Goal: Check status: Check status

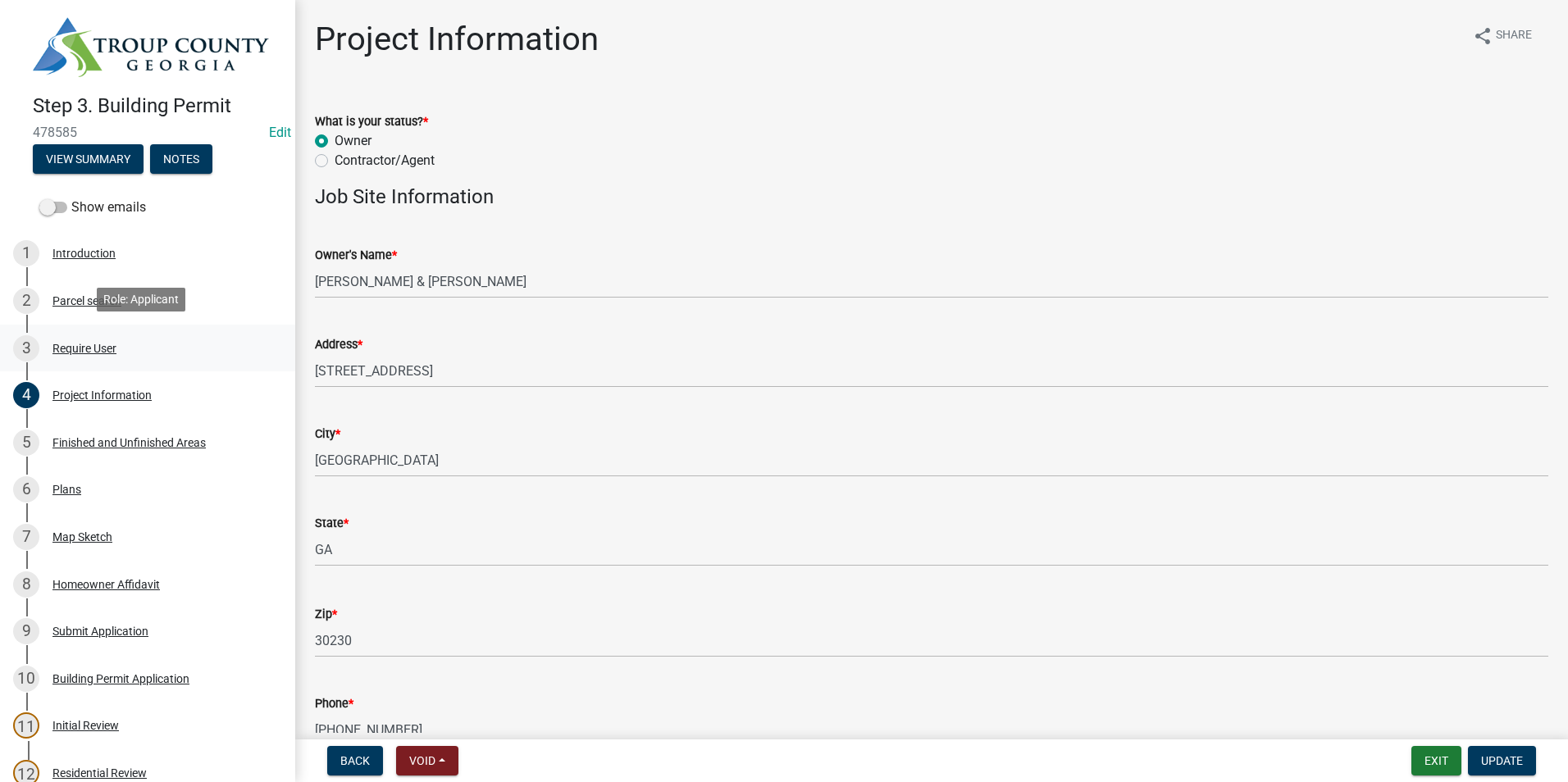
click at [33, 357] on div "3" at bounding box center [26, 348] width 26 height 26
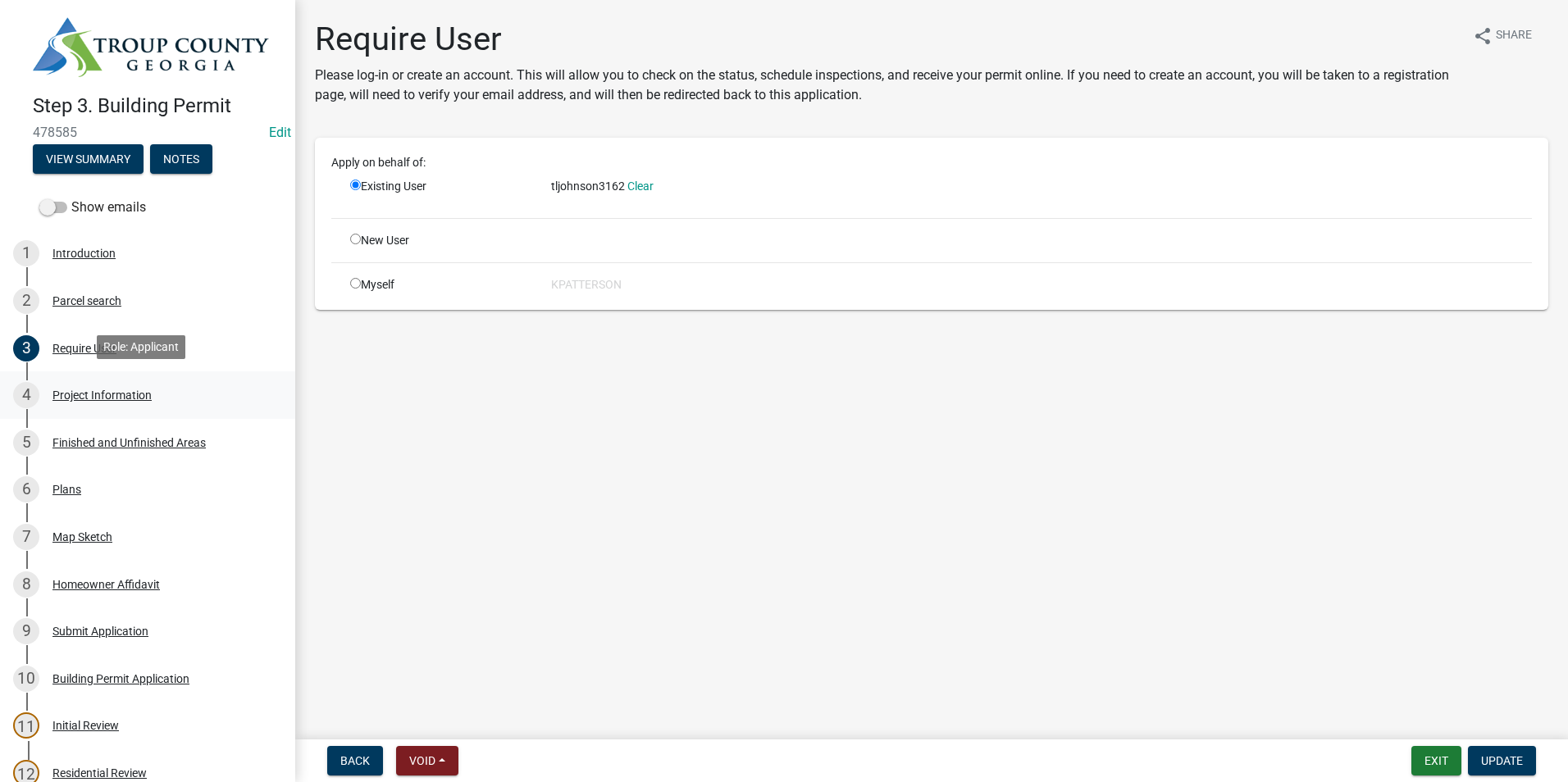
click at [48, 383] on div "4 Project Information" at bounding box center [141, 394] width 256 height 26
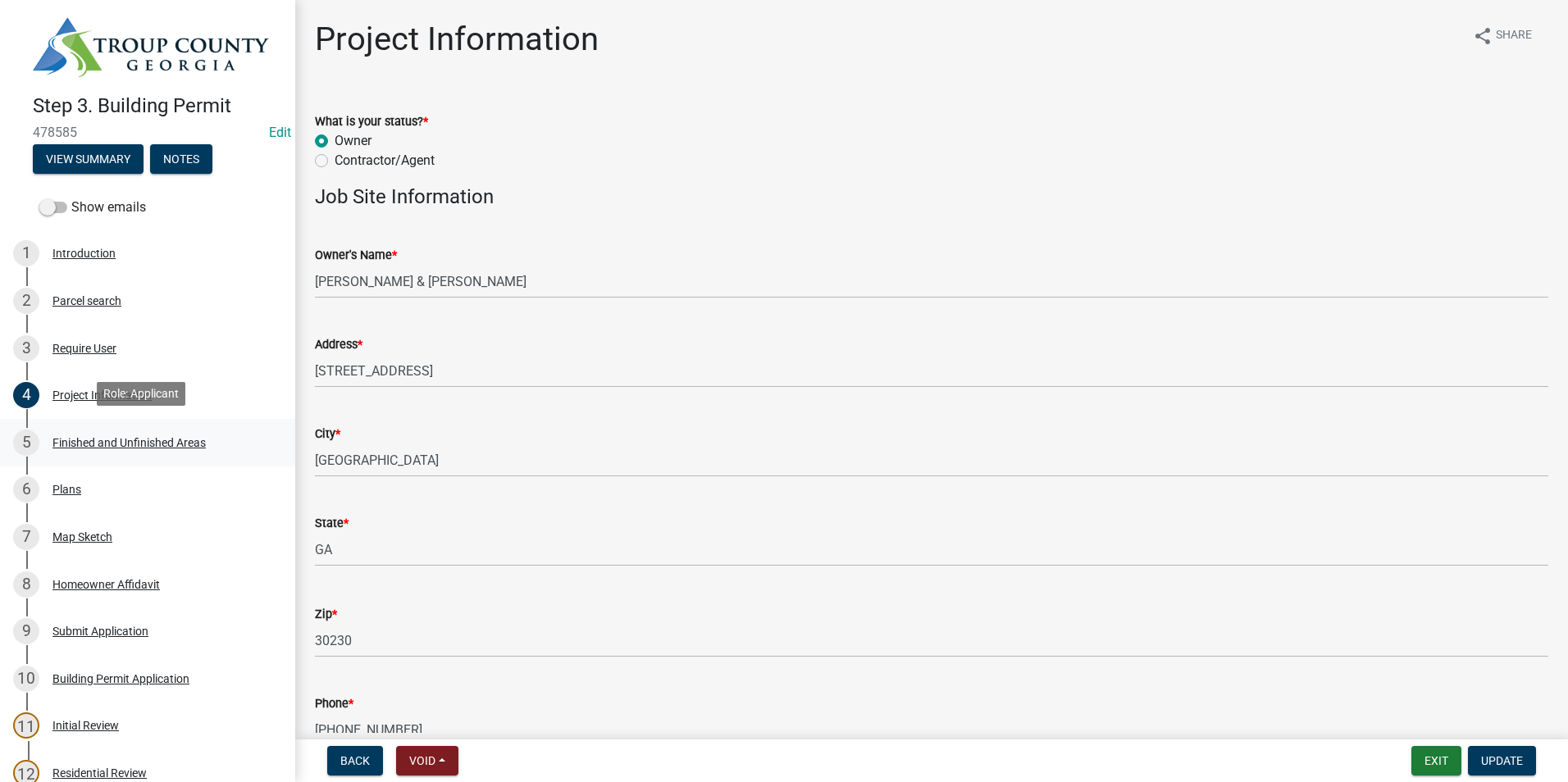
click at [91, 447] on div "5 Finished and Unfinished Areas" at bounding box center [141, 442] width 256 height 26
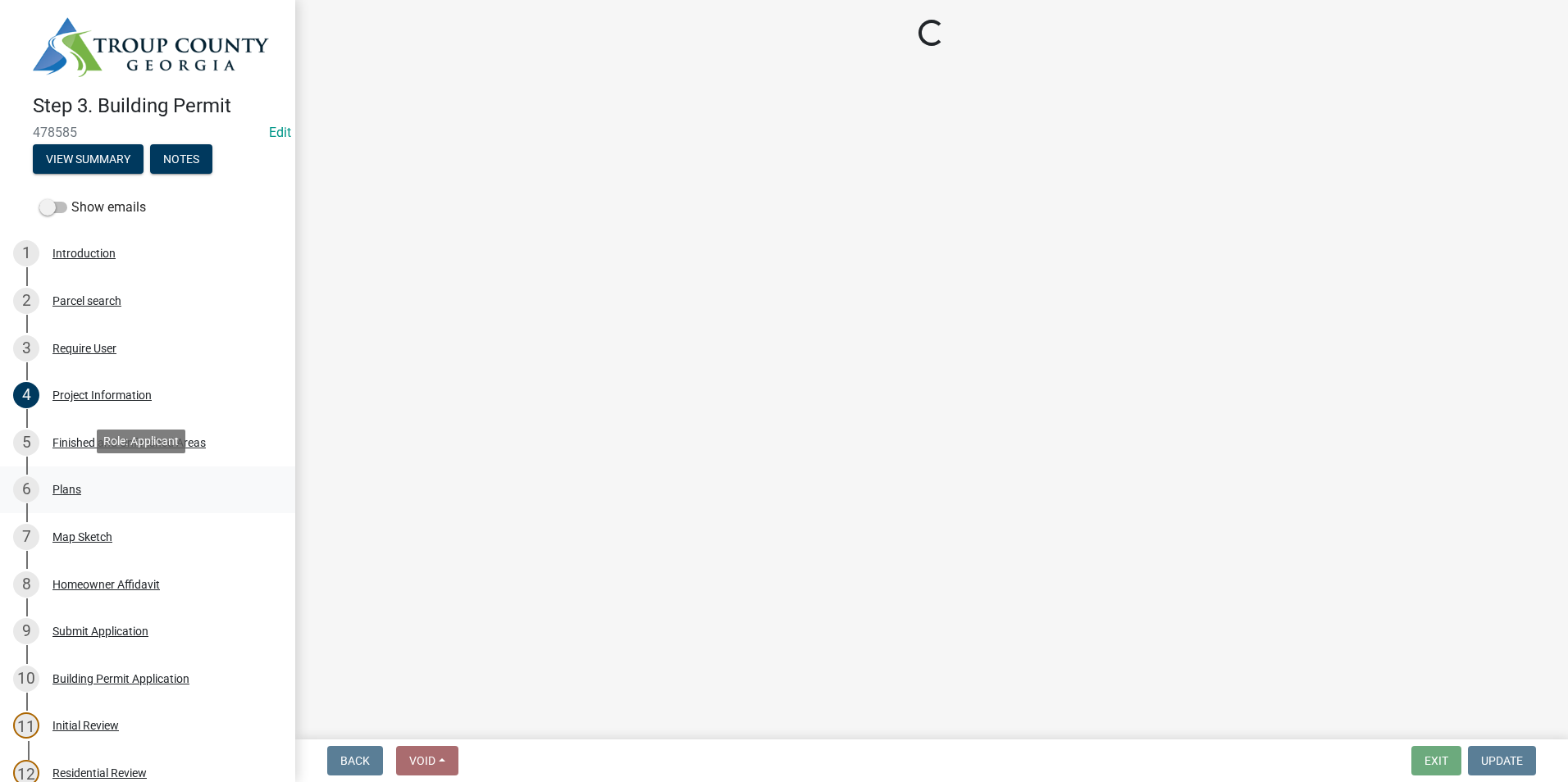
click at [98, 500] on link "6 Plans" at bounding box center [148, 490] width 295 height 48
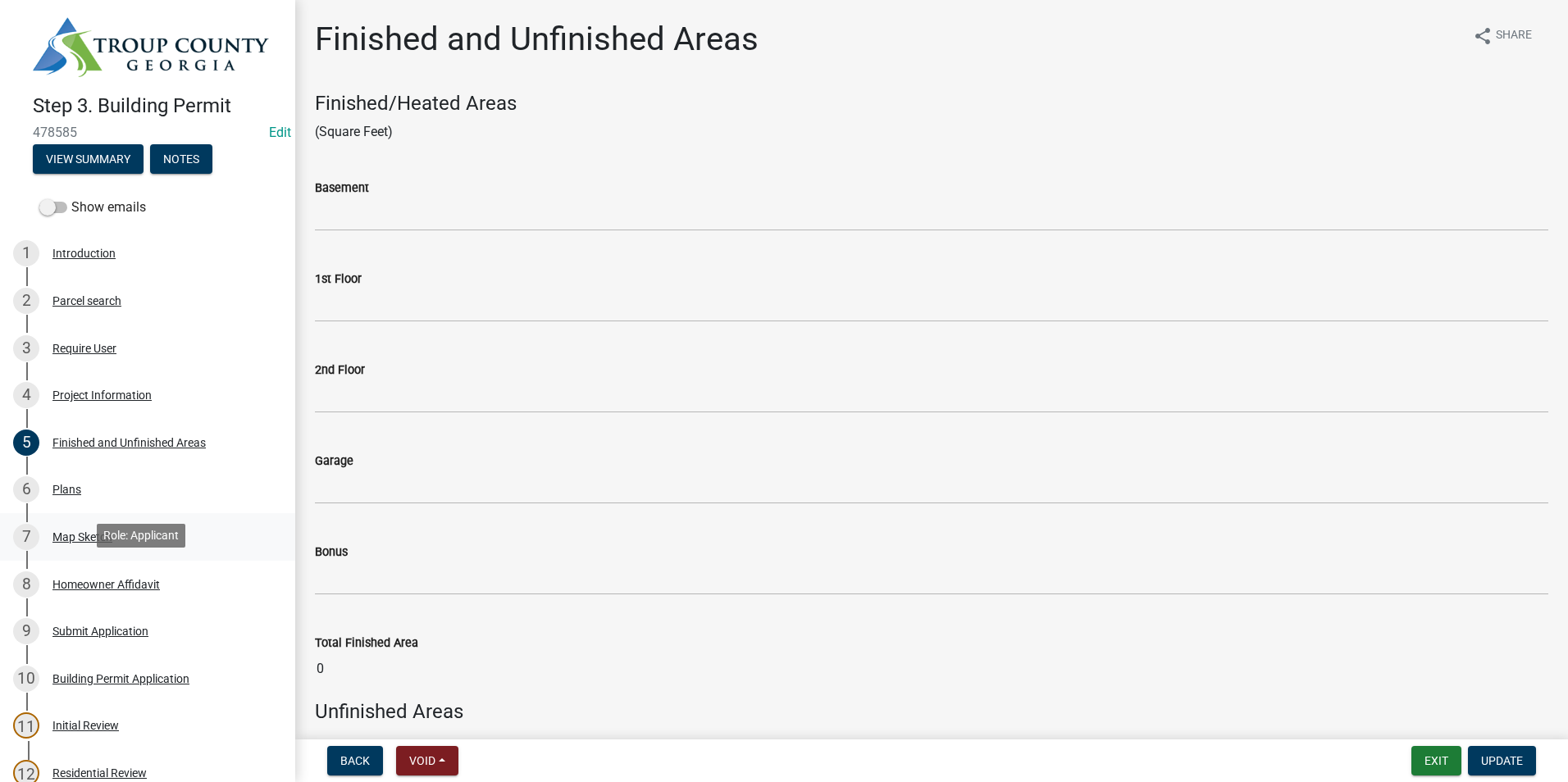
click at [104, 549] on link "7 Map Sketch" at bounding box center [148, 537] width 295 height 48
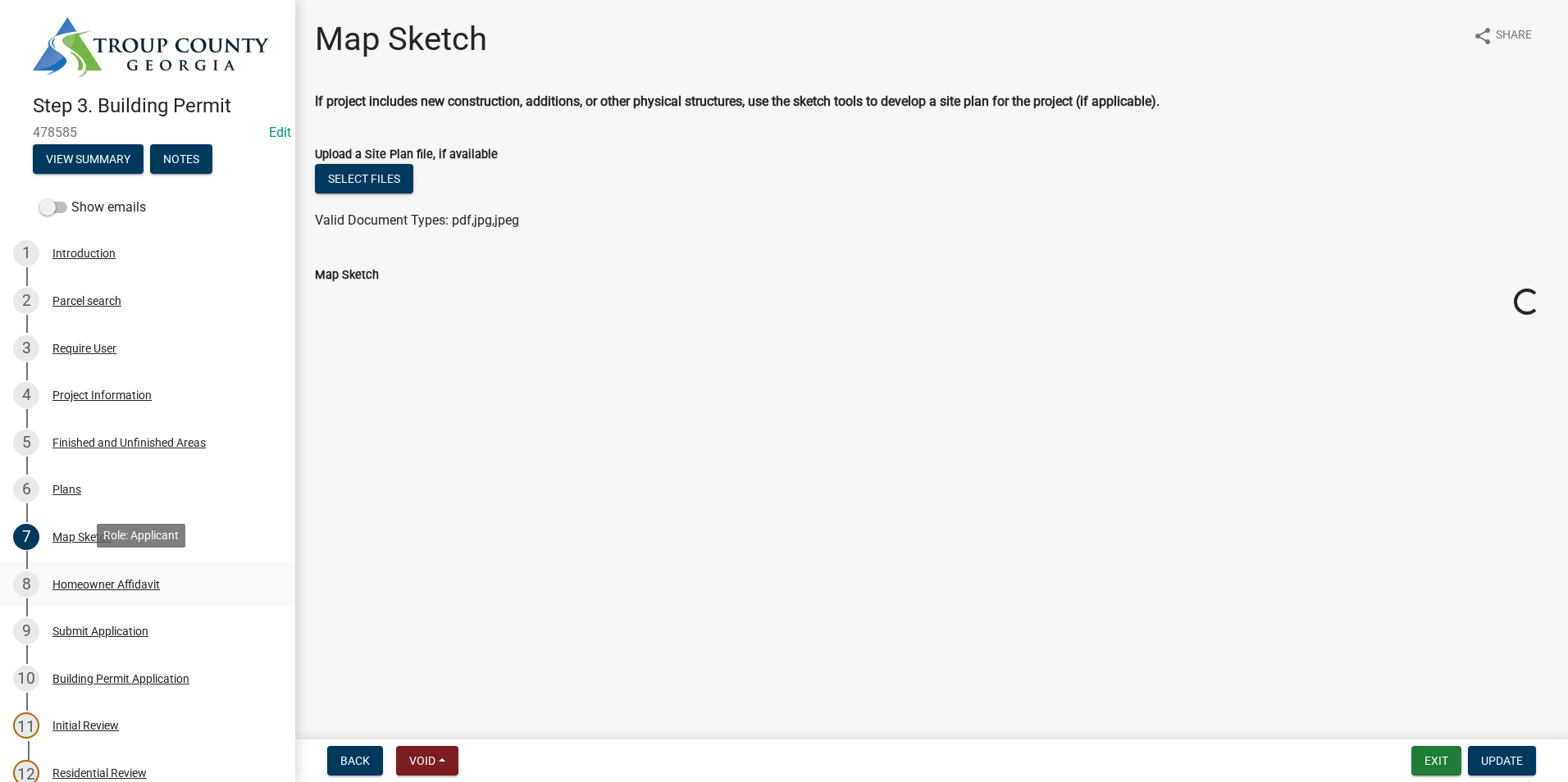
click at [151, 591] on div "8 Homeowner Affidavit" at bounding box center [141, 584] width 256 height 26
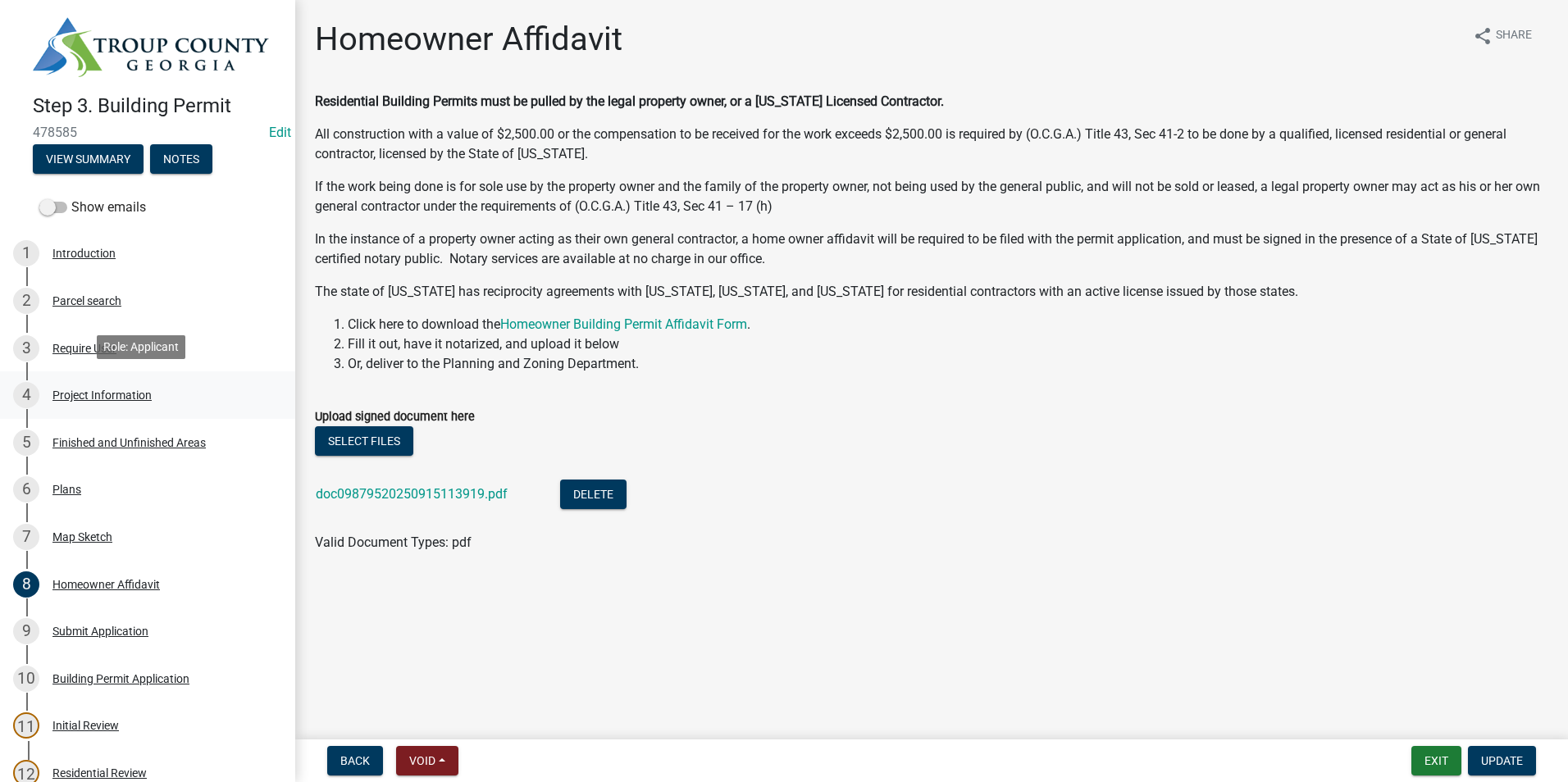
click at [134, 389] on div "Project Information" at bounding box center [102, 395] width 99 height 12
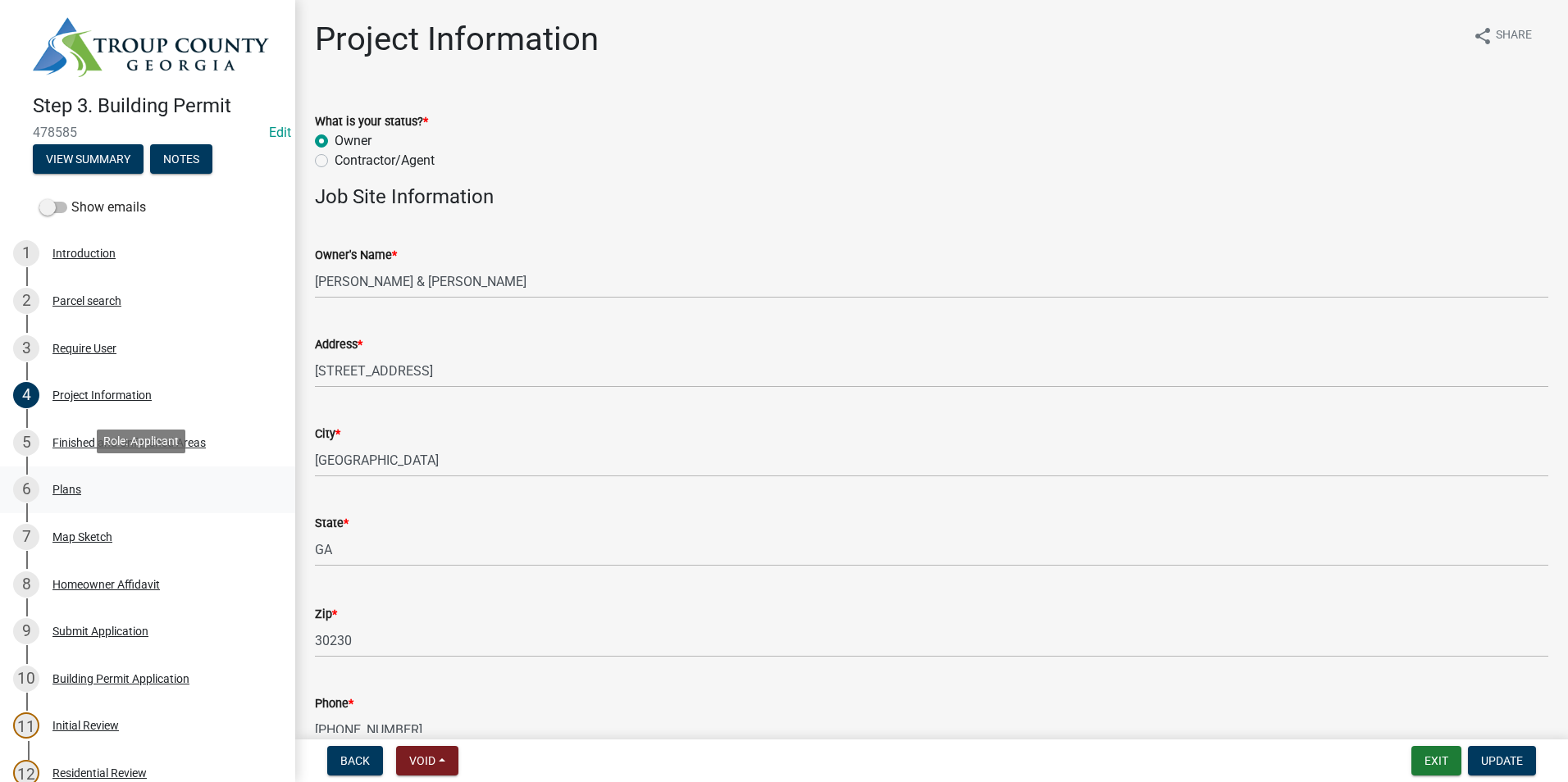
click at [202, 479] on div "6 Plans" at bounding box center [141, 489] width 256 height 26
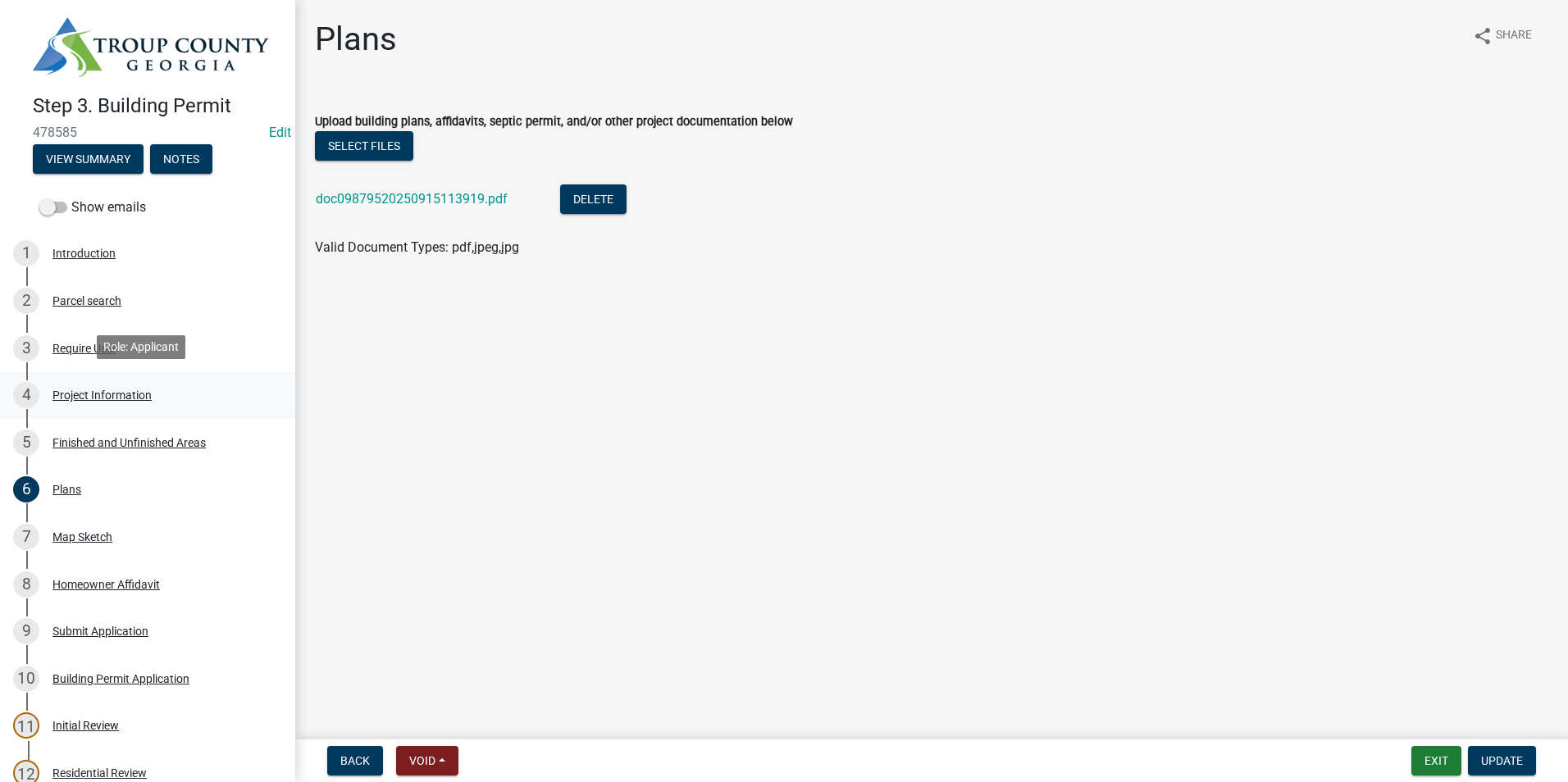
click at [190, 406] on link "4 Project Information" at bounding box center [148, 395] width 295 height 48
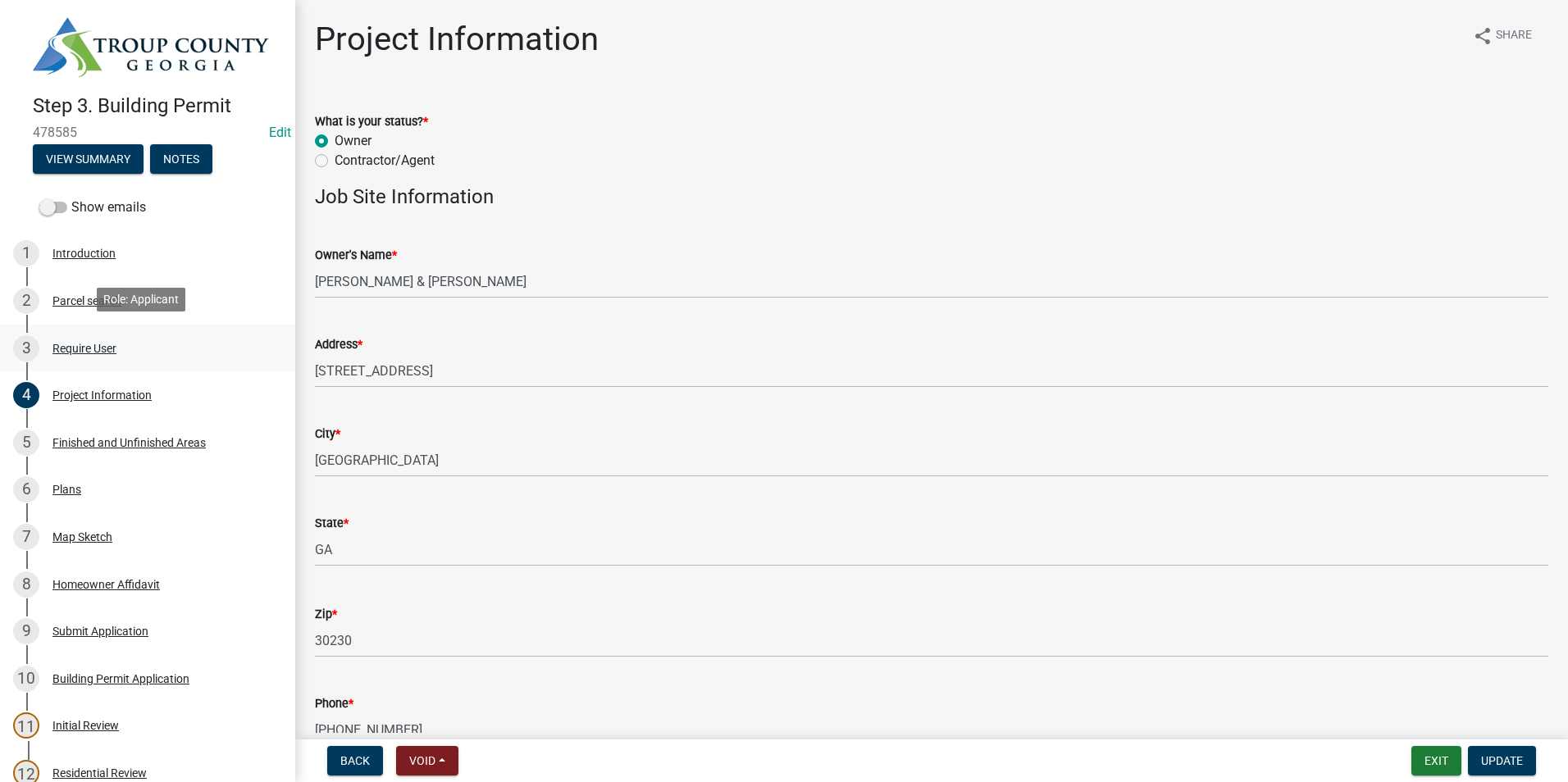
click at [187, 363] on link "3 Require User" at bounding box center [148, 348] width 295 height 48
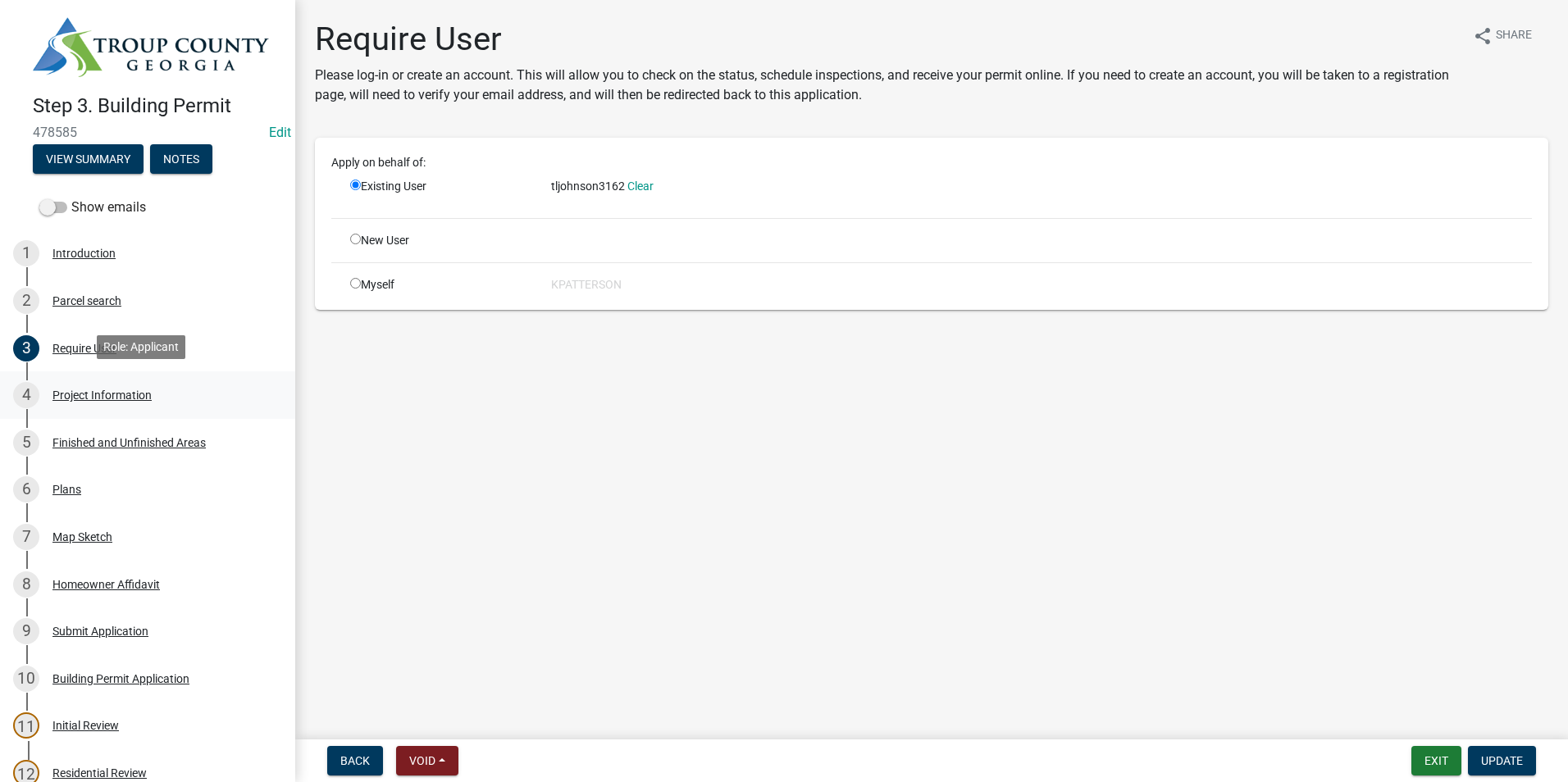
click at [188, 394] on div "4 Project Information" at bounding box center [141, 394] width 256 height 26
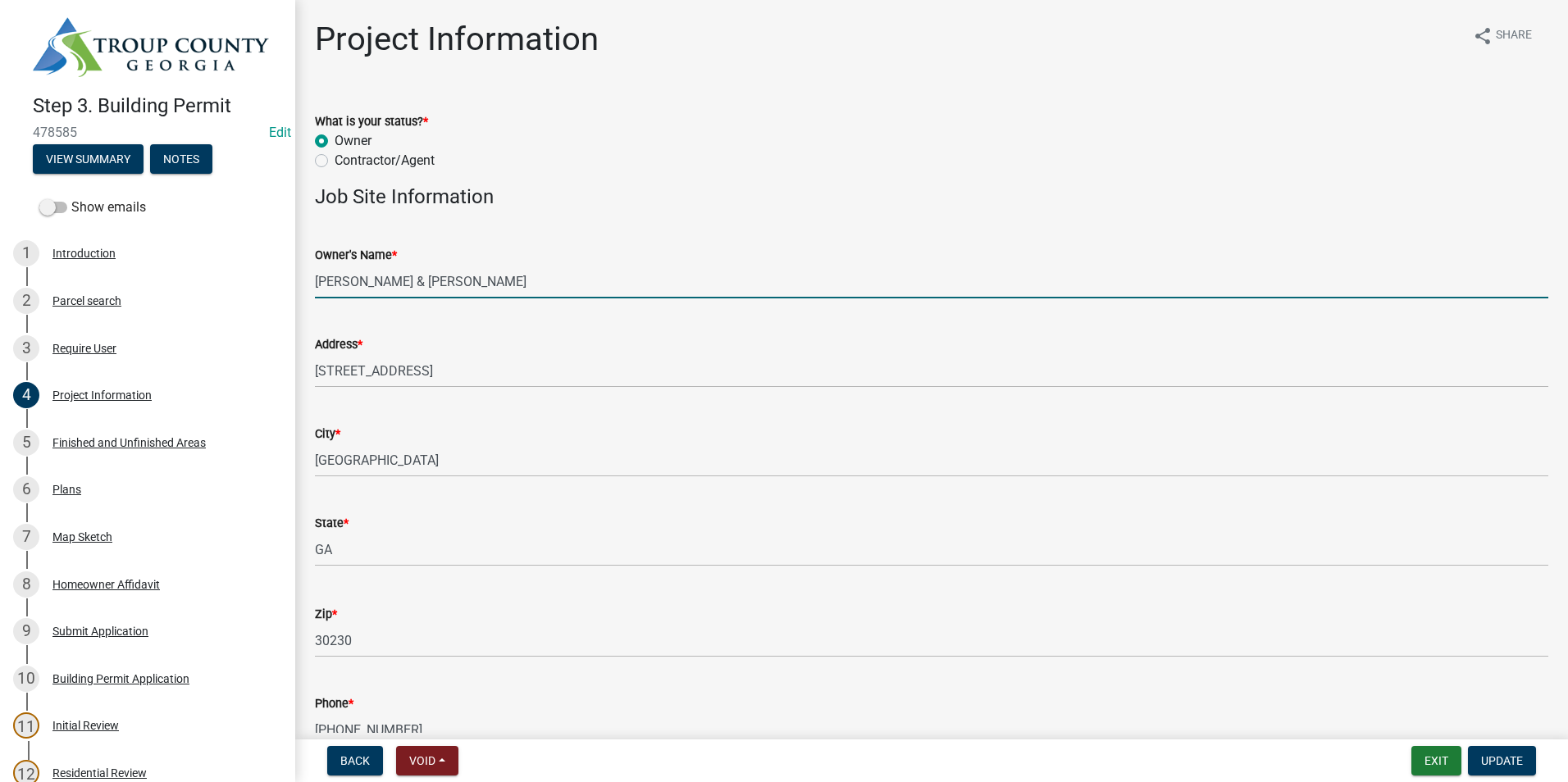
drag, startPoint x: 374, startPoint y: 282, endPoint x: 298, endPoint y: 279, distance: 76.1
click at [293, 279] on div "Step 3. Building Permit 478585 Edit View Summary Notes Show emails 1 Introducti…" at bounding box center [784, 391] width 1568 height 782
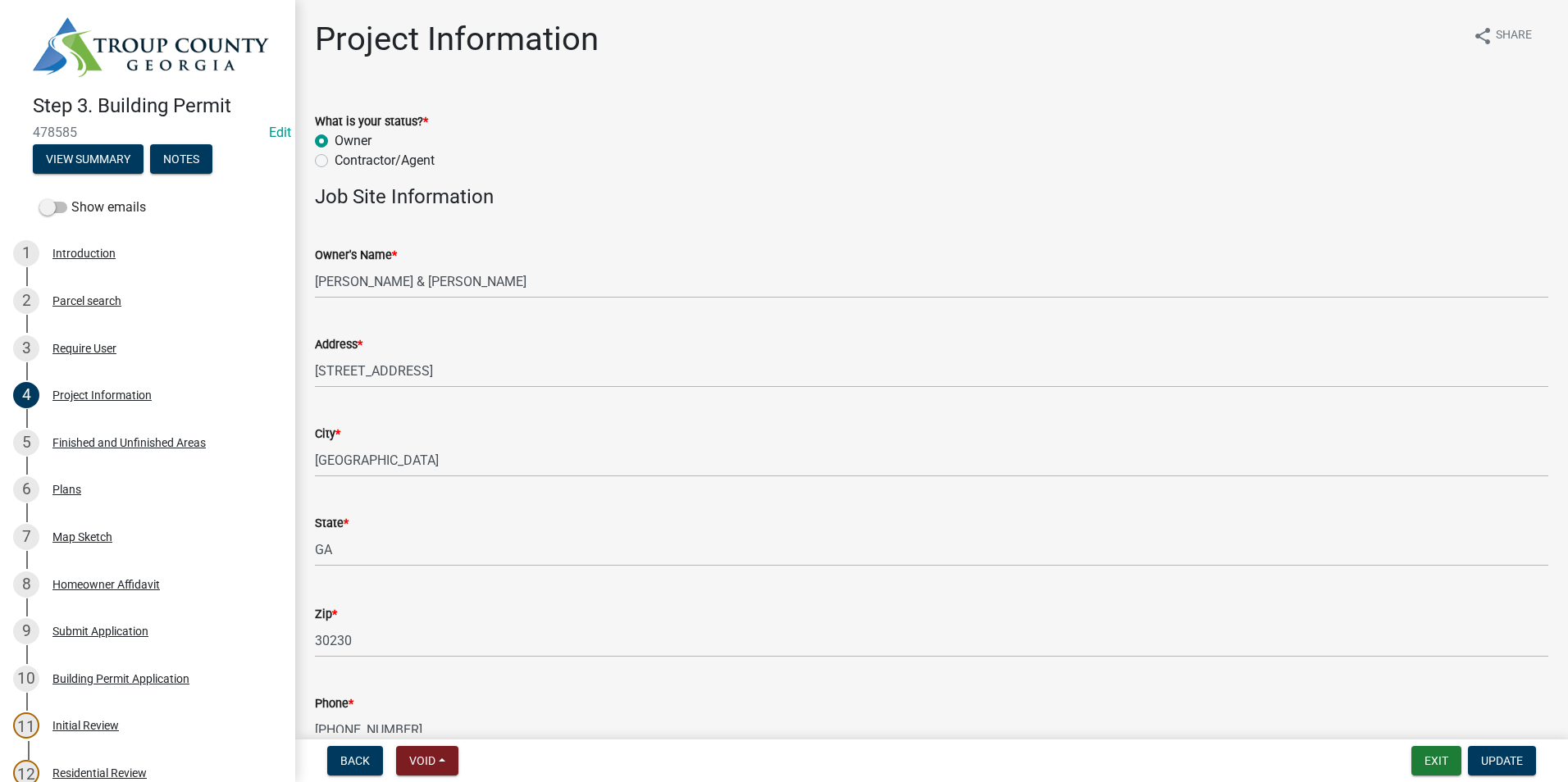
click at [394, 308] on wm-data-entity-input "Owner's Name * JOHNSON LAWRENCE K SR & TINA L" at bounding box center [931, 267] width 1233 height 89
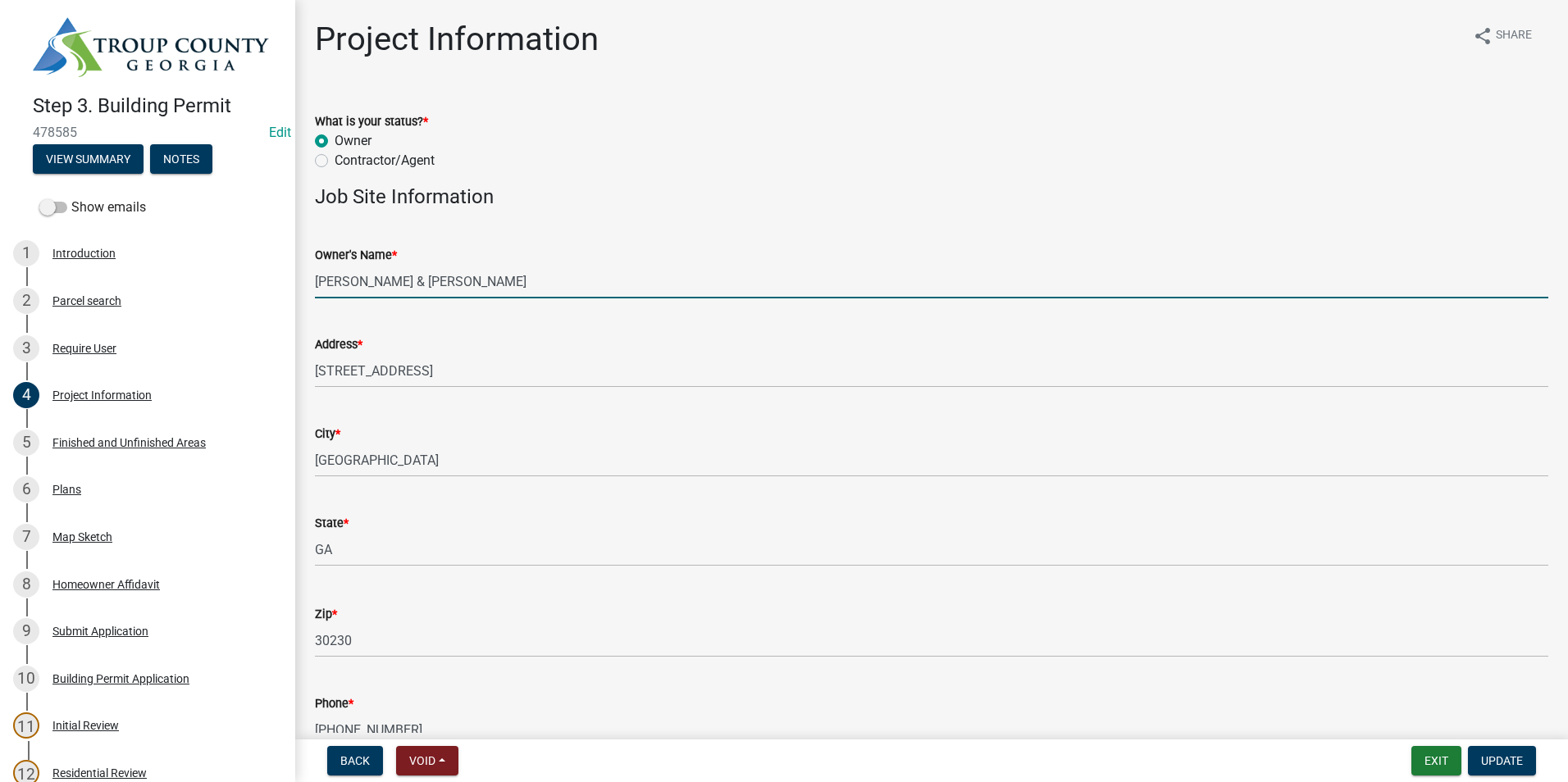
drag, startPoint x: 388, startPoint y: 278, endPoint x: 479, endPoint y: 285, distance: 91.3
click at [479, 285] on input "JOHNSON LAWRENCE K SR & TINA L" at bounding box center [931, 282] width 1233 height 33
click at [382, 272] on input "JOHNSON LAWRENCE K SR & TINA L" at bounding box center [931, 282] width 1233 height 33
click at [381, 278] on input "JOHNSON LAWRENCE K SR & TINA L" at bounding box center [931, 282] width 1233 height 33
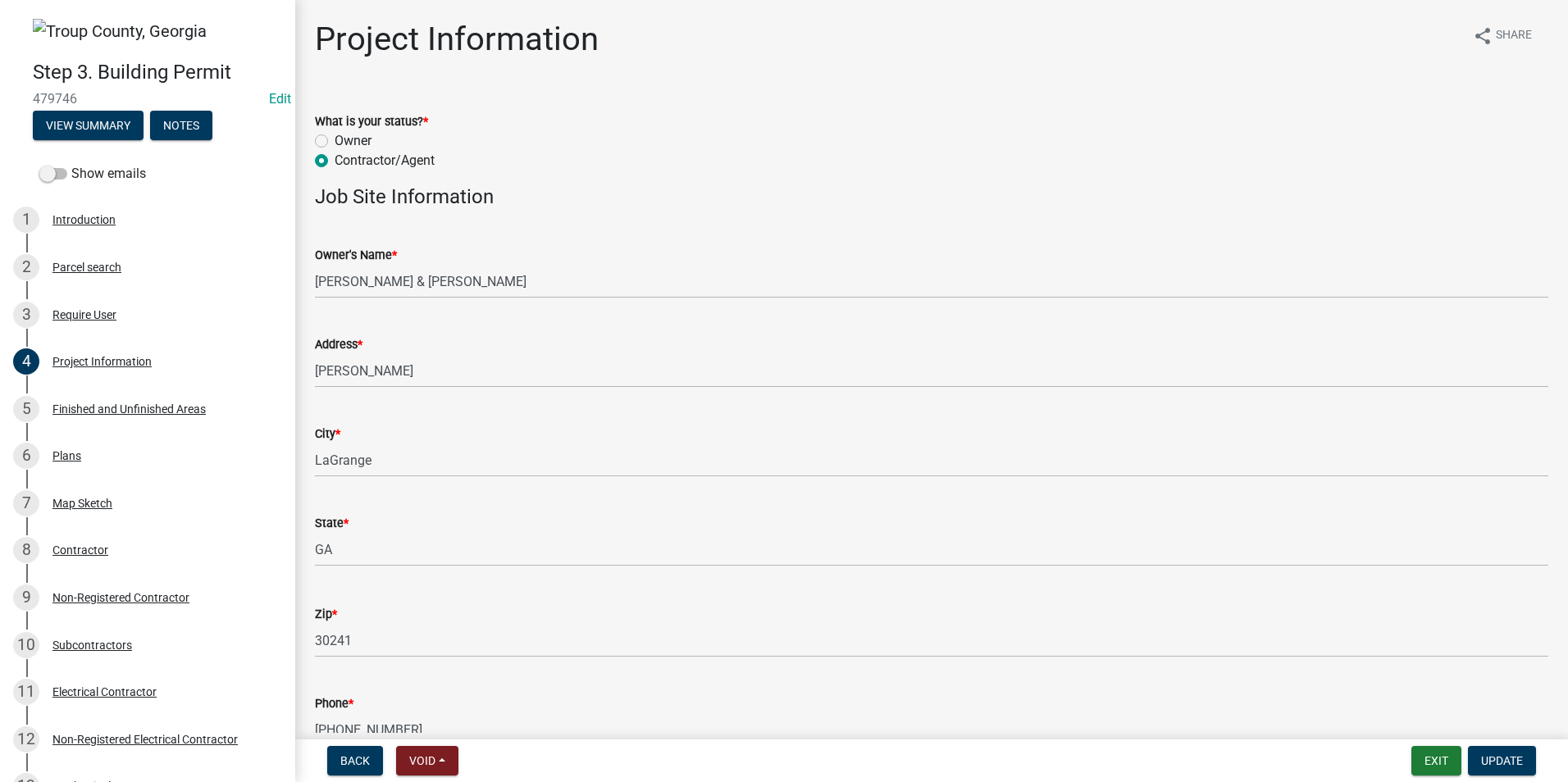
scroll to position [492, 0]
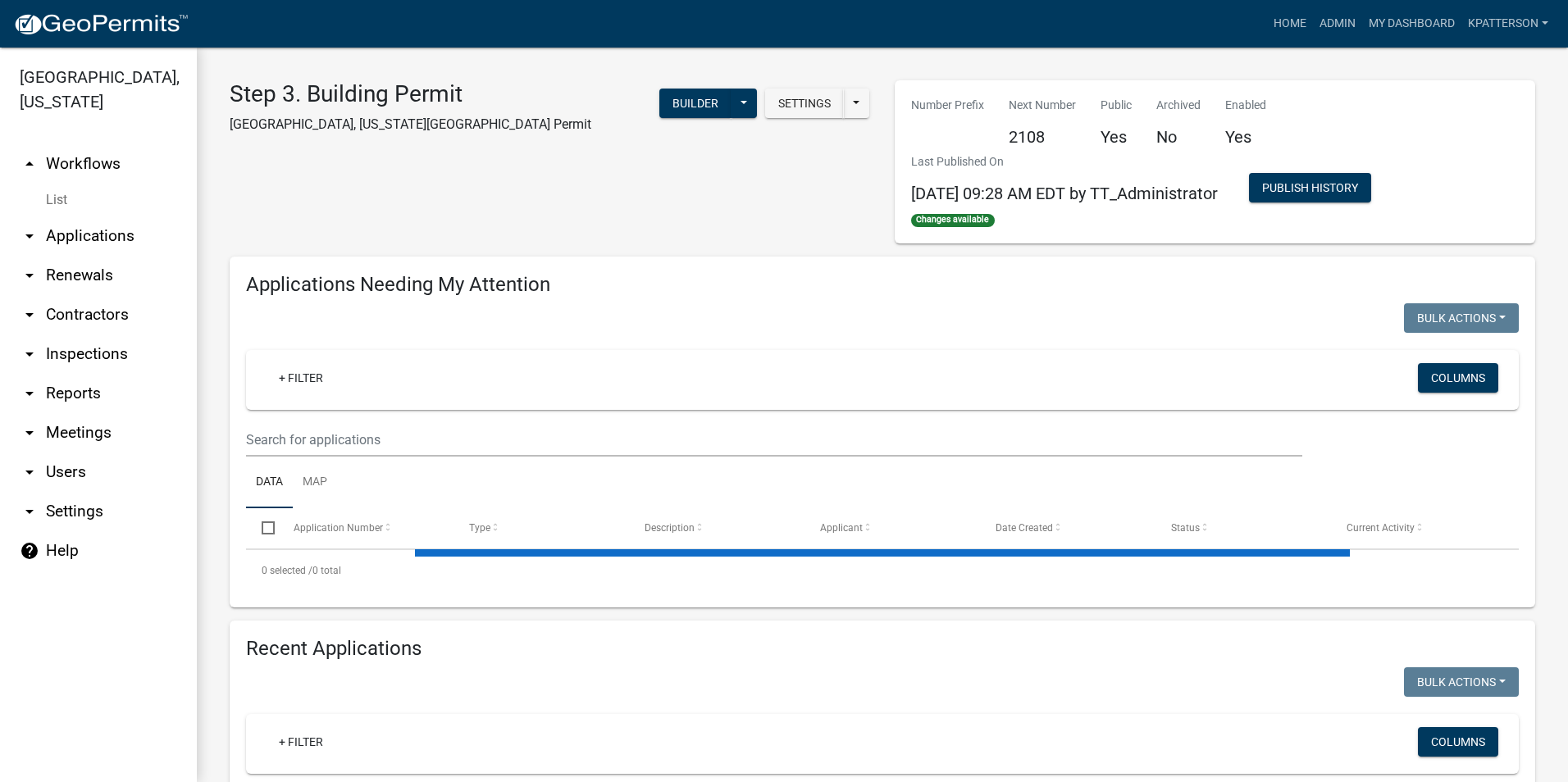
click at [124, 217] on link "arrow_drop_down Applications" at bounding box center [98, 236] width 197 height 39
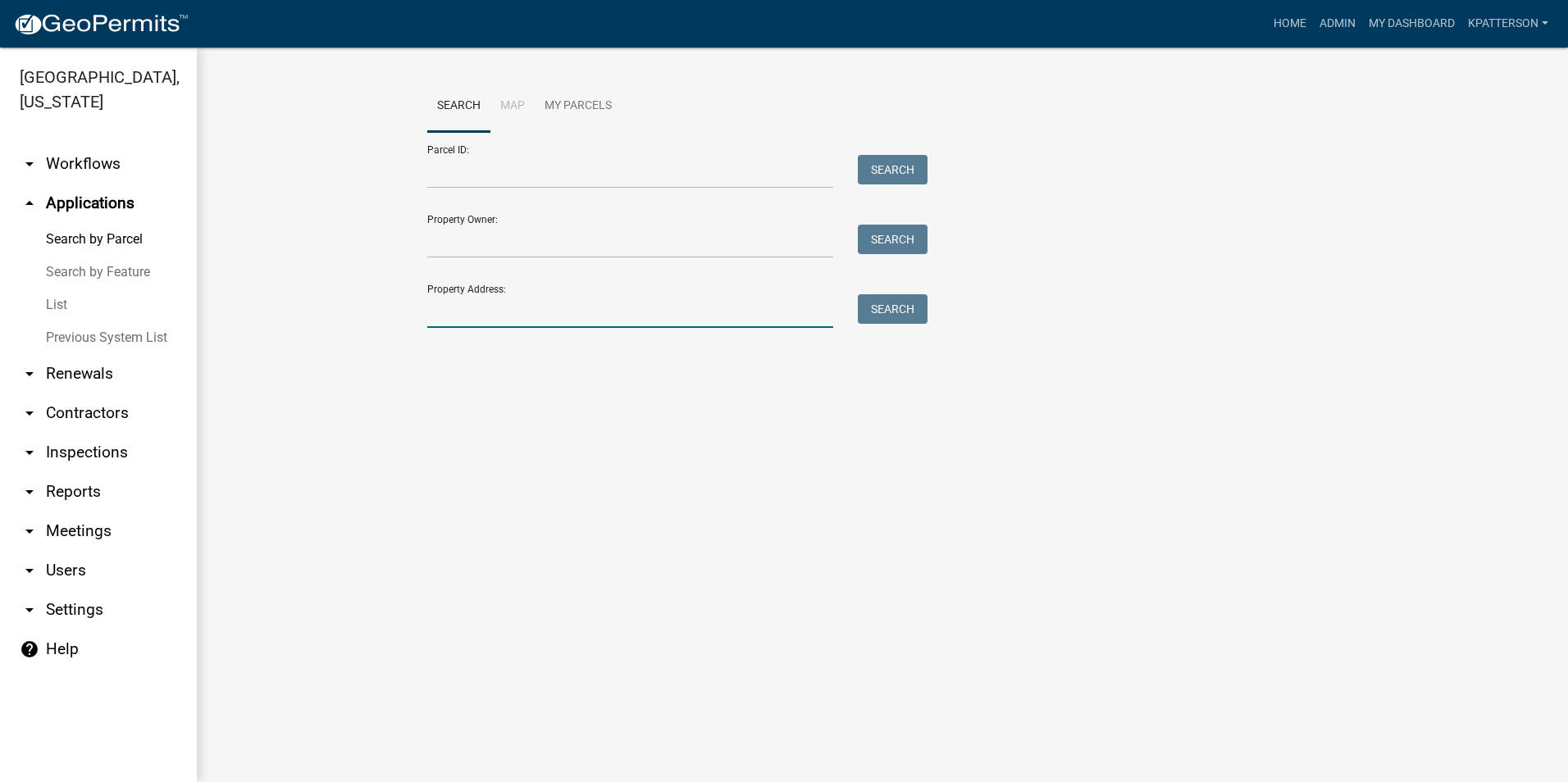
click at [659, 299] on input "Property Address:" at bounding box center [629, 311] width 406 height 33
type input "909 [PERSON_NAME]"
click at [889, 309] on button "Search" at bounding box center [893, 308] width 70 height 29
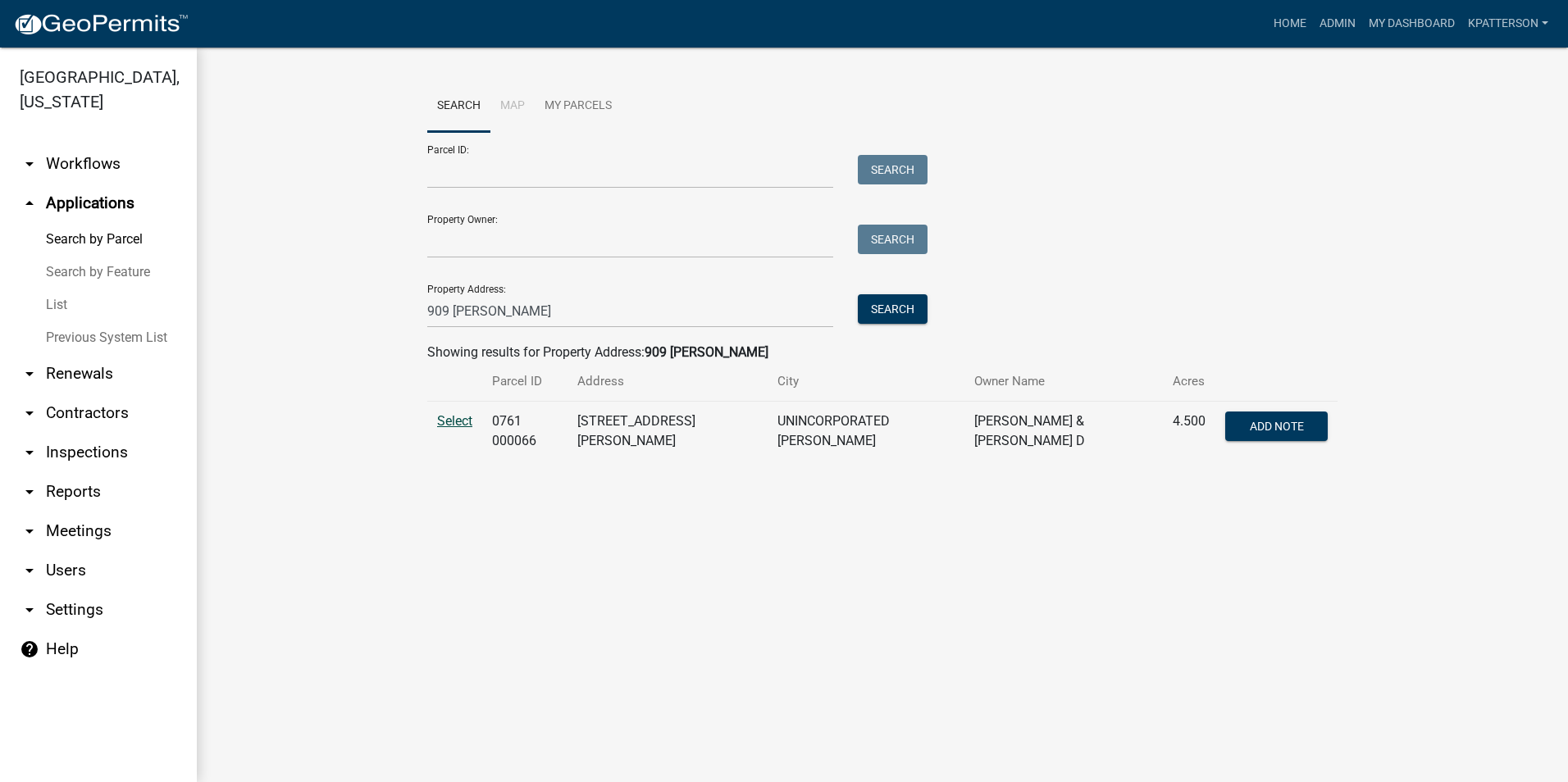
click at [449, 422] on span "Select" at bounding box center [454, 421] width 35 height 16
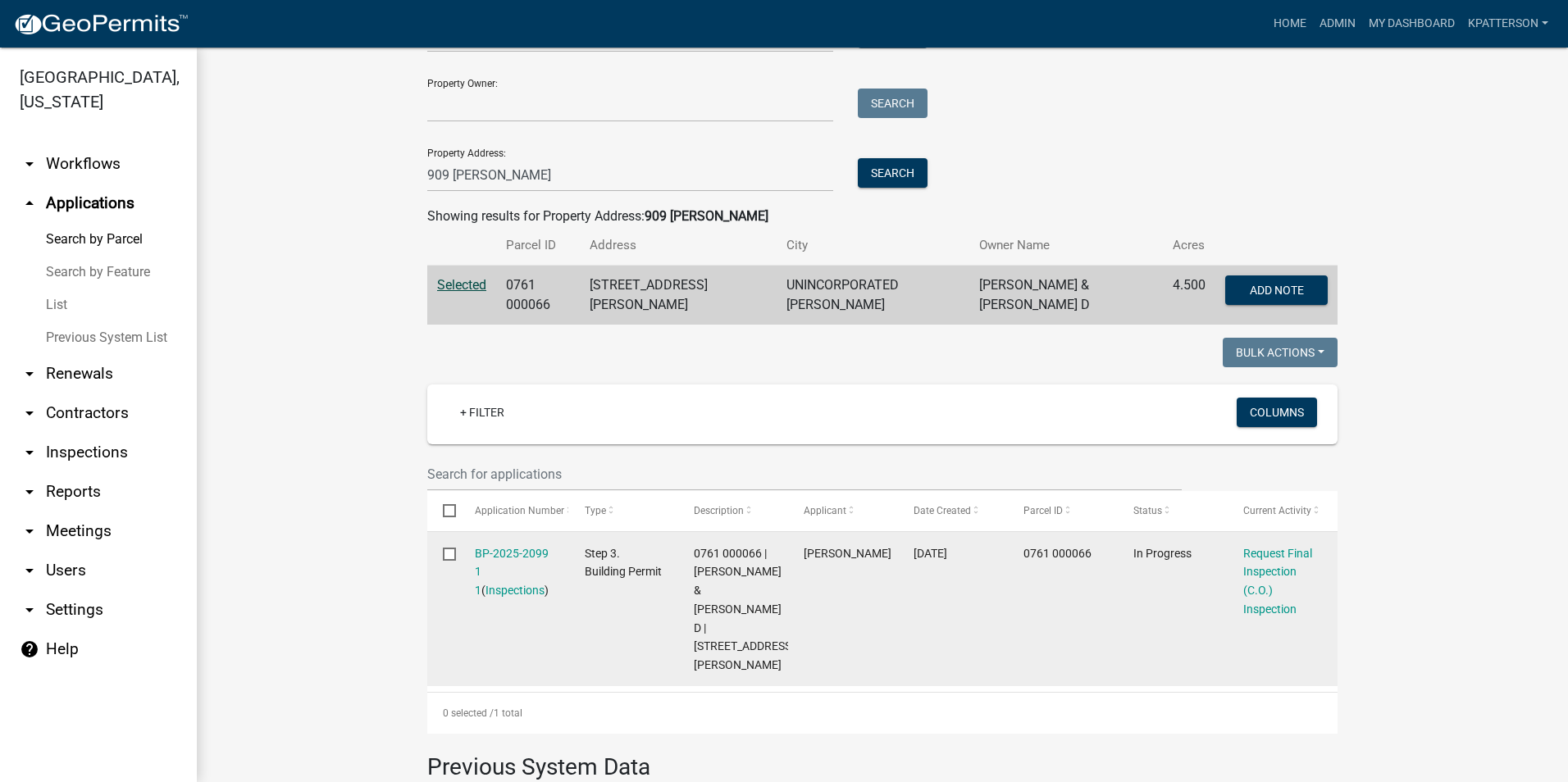
scroll to position [246, 0]
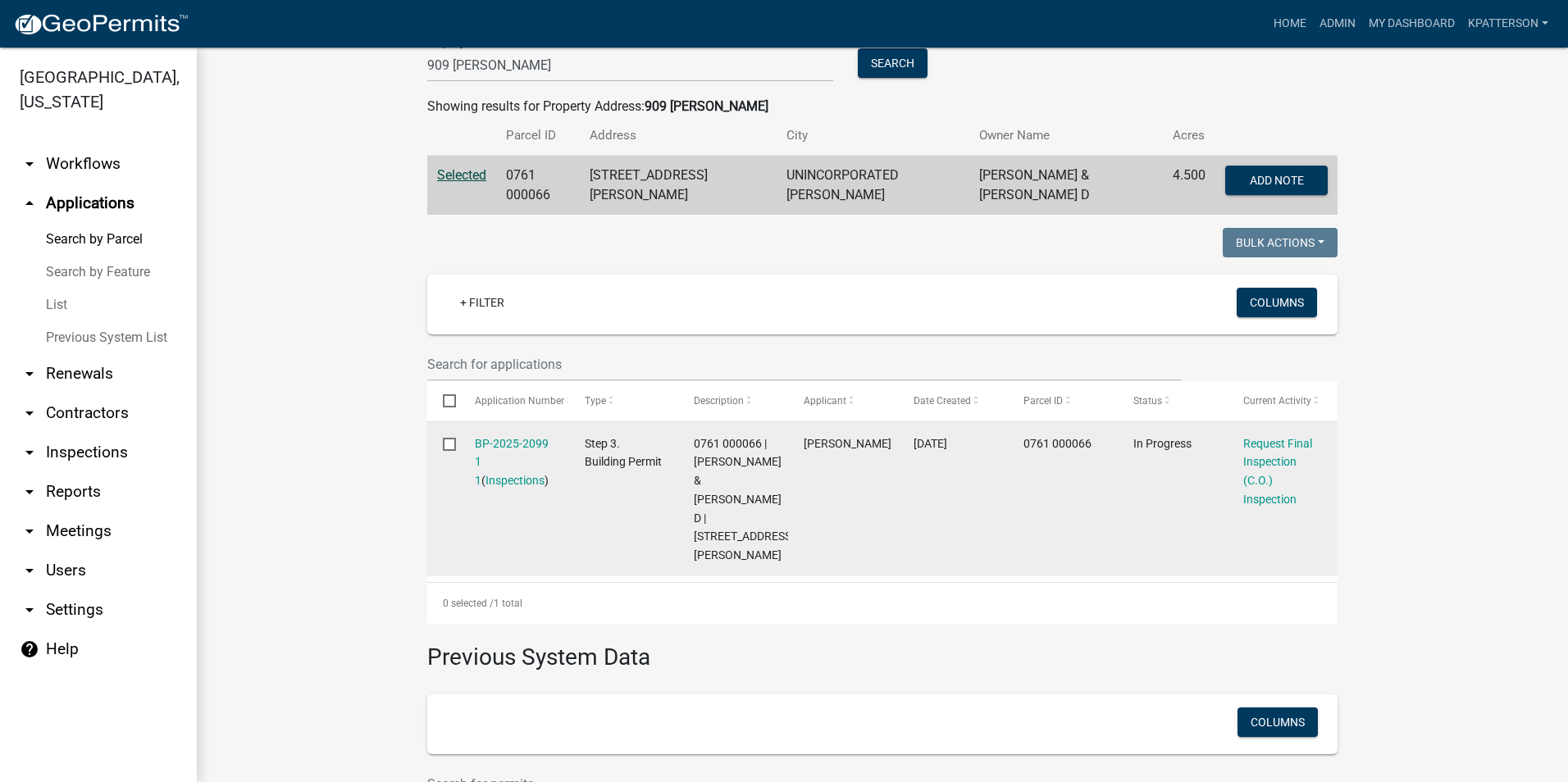
click at [518, 448] on div "BP-2025-2099 1 1 ( Inspections )" at bounding box center [514, 462] width 78 height 56
click at [517, 437] on link "BP-2025-2099 1 1" at bounding box center [512, 462] width 74 height 51
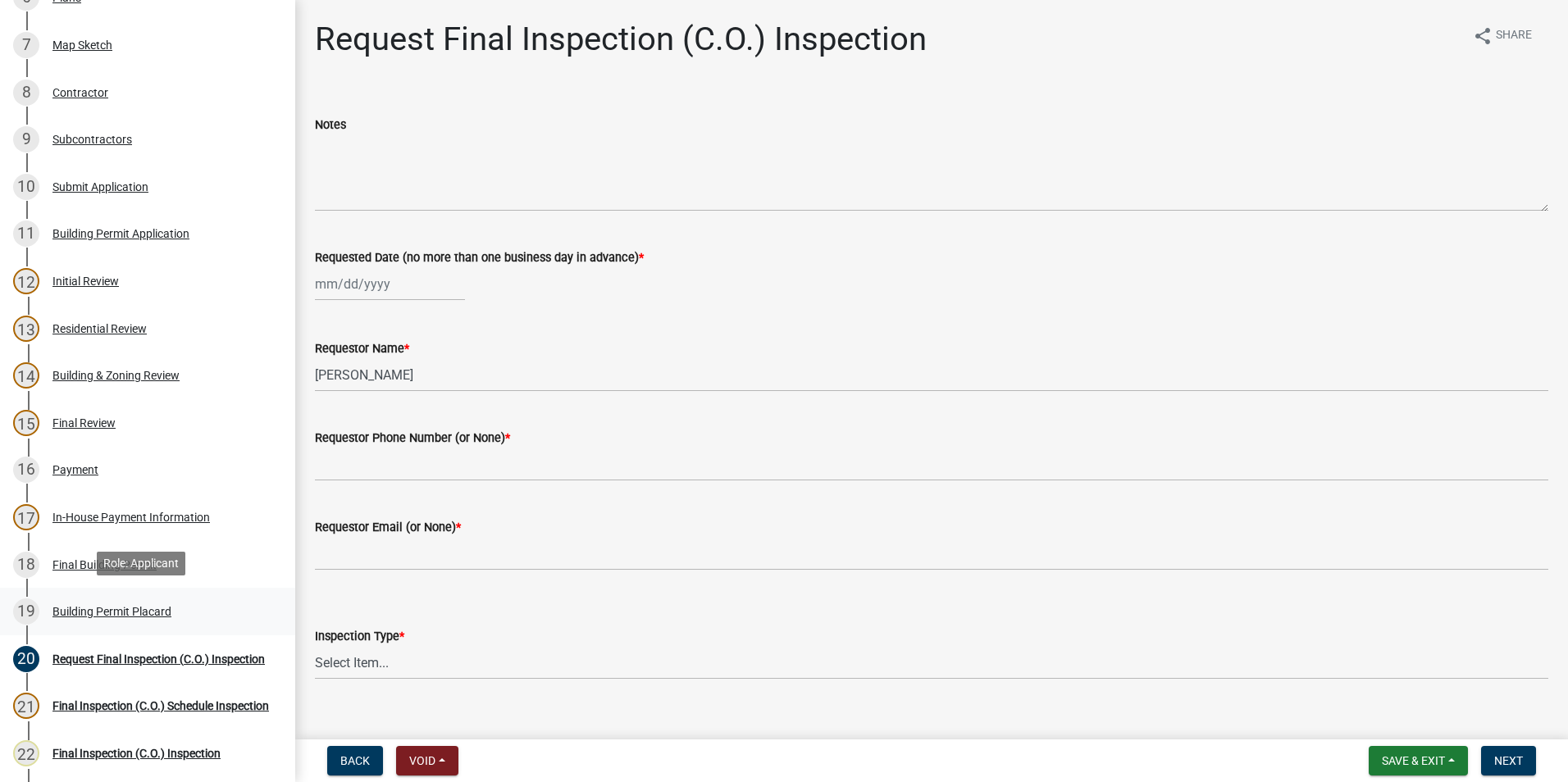
scroll to position [574, 0]
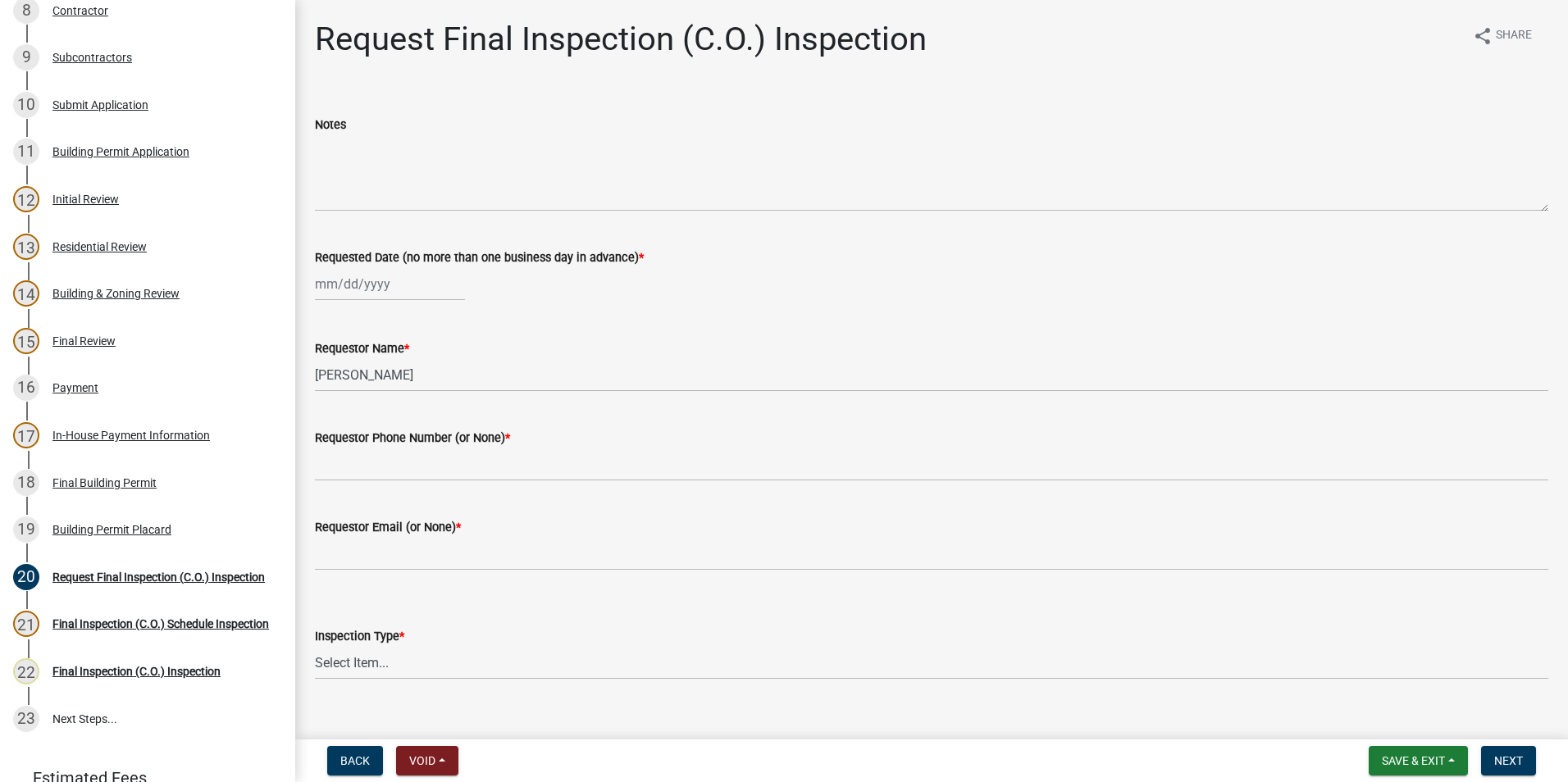
click at [336, 288] on div at bounding box center [390, 284] width 150 height 33
select select "9"
select select "2025"
click at [416, 414] on div "18" at bounding box center [409, 424] width 26 height 26
type input "[DATE]"
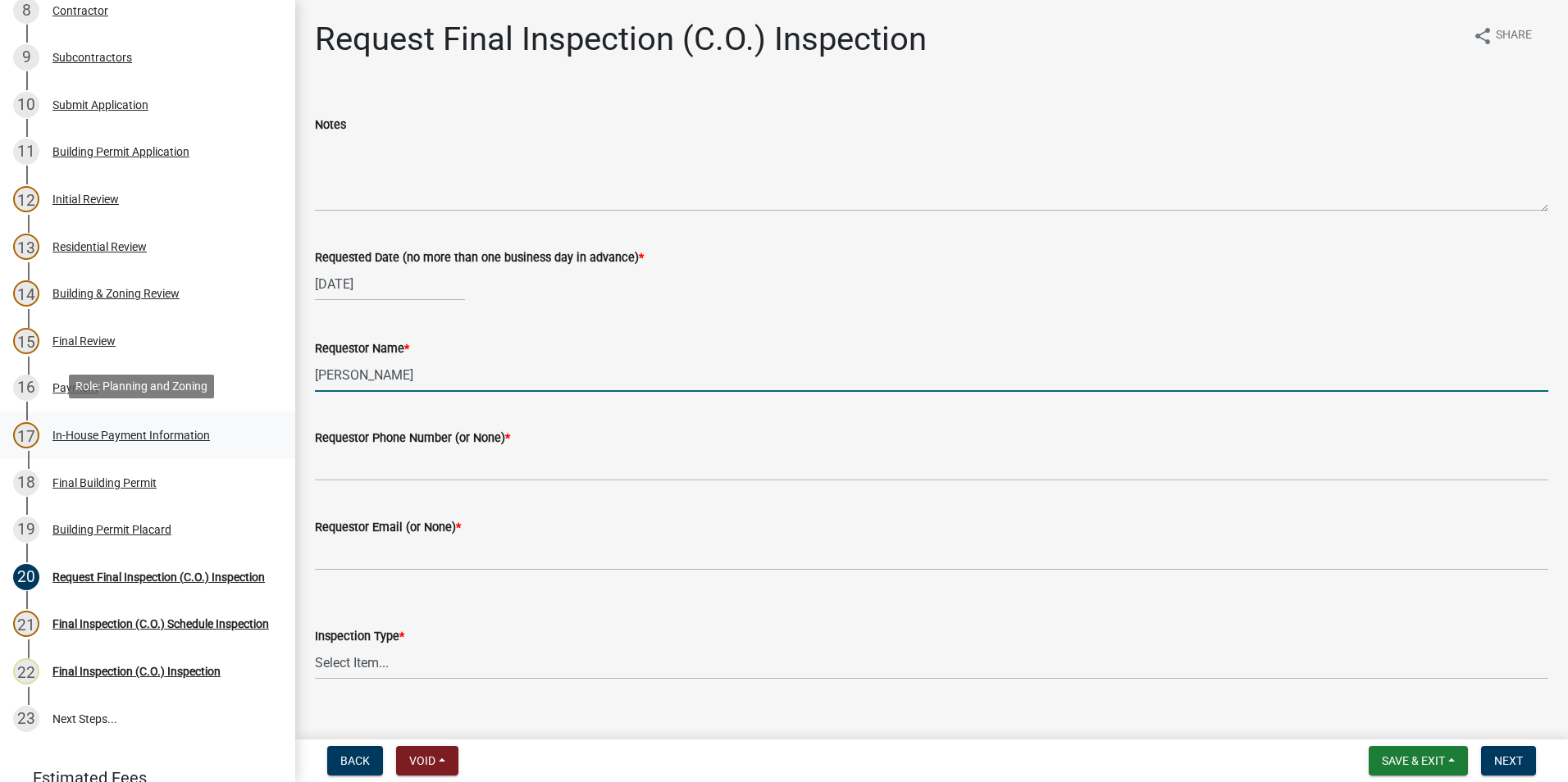
drag, startPoint x: 407, startPoint y: 376, endPoint x: 221, endPoint y: 424, distance: 192.1
click at [233, 419] on div "Step 3. Building Permit BP-2025-2099 Edit View Summary Notes Show emails 1 Intr…" at bounding box center [784, 391] width 1568 height 782
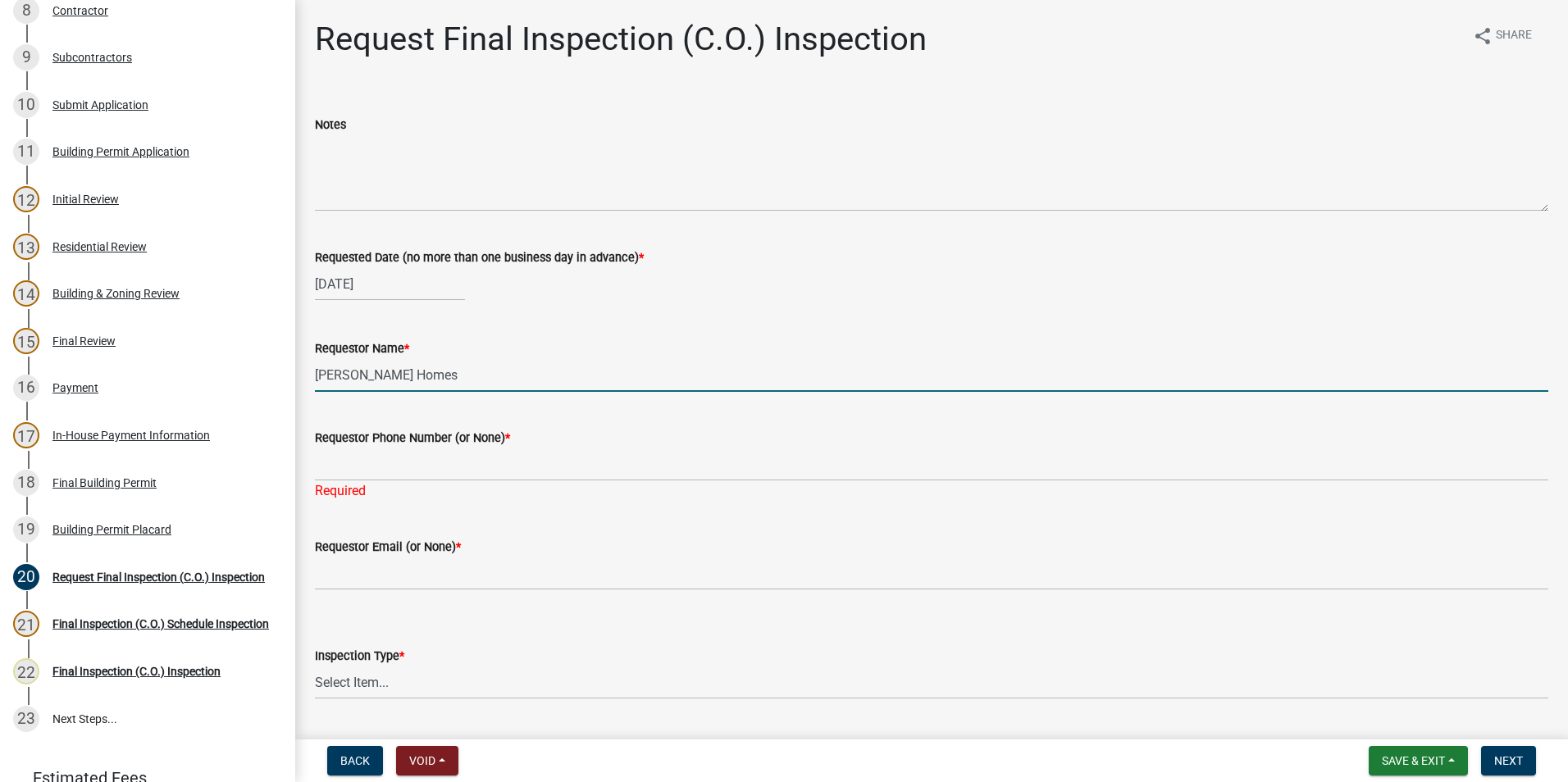
drag, startPoint x: 487, startPoint y: 376, endPoint x: 350, endPoint y: 388, distance: 137.5
click at [350, 388] on input "[PERSON_NAME] Homes" at bounding box center [931, 375] width 1233 height 33
type input "[PERSON_NAME]"
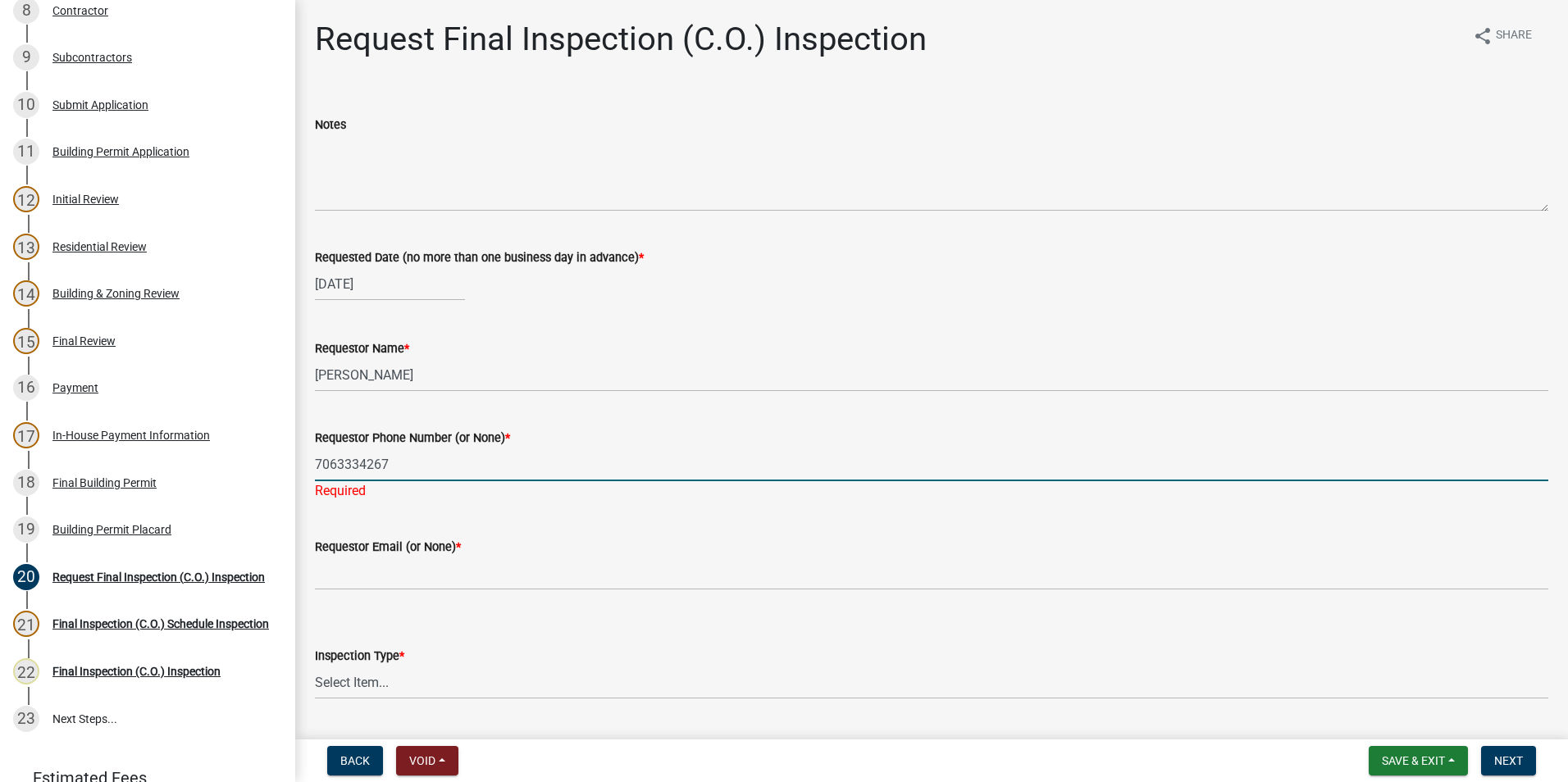
type input "7063334267"
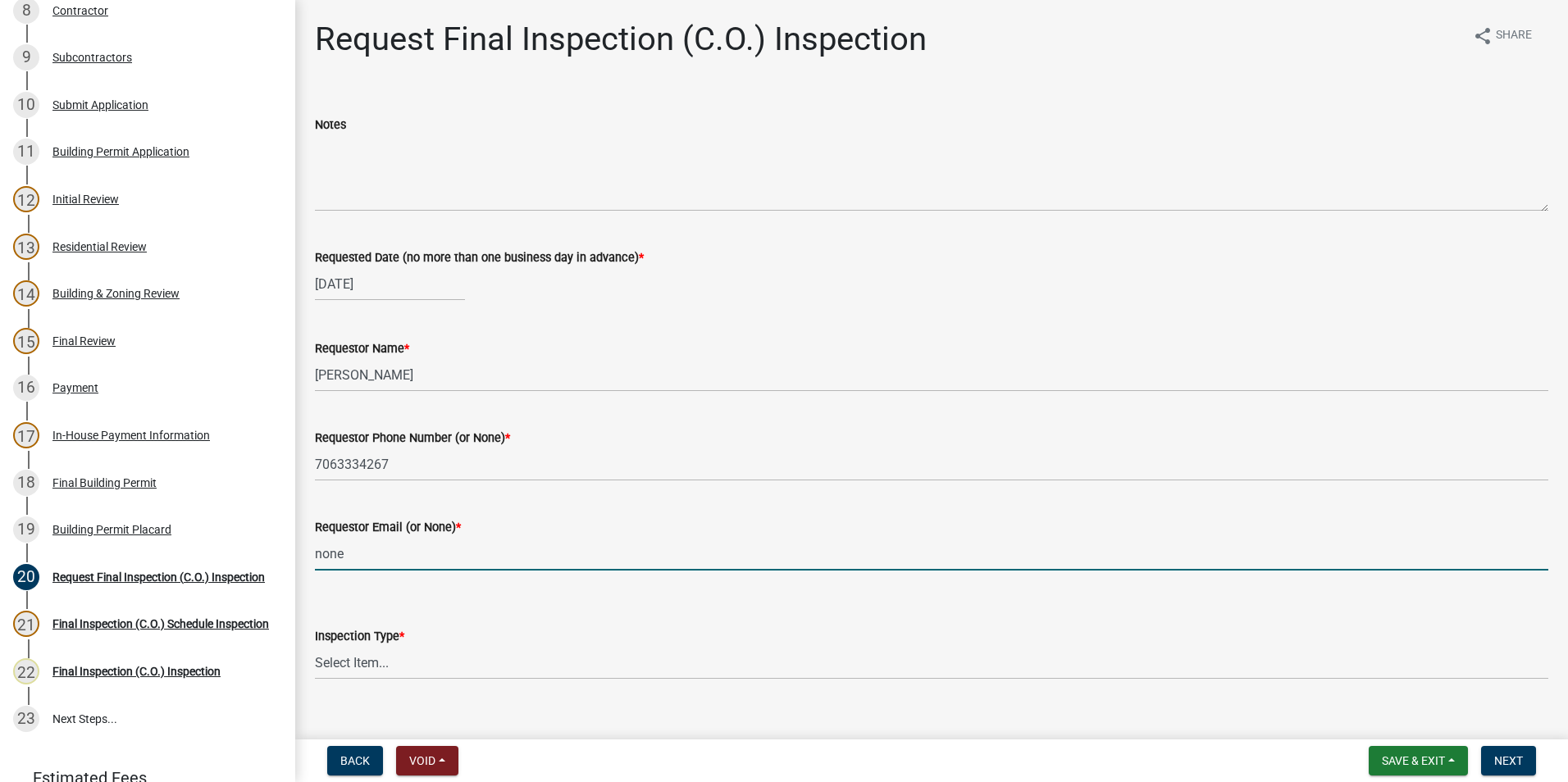
type input "none"
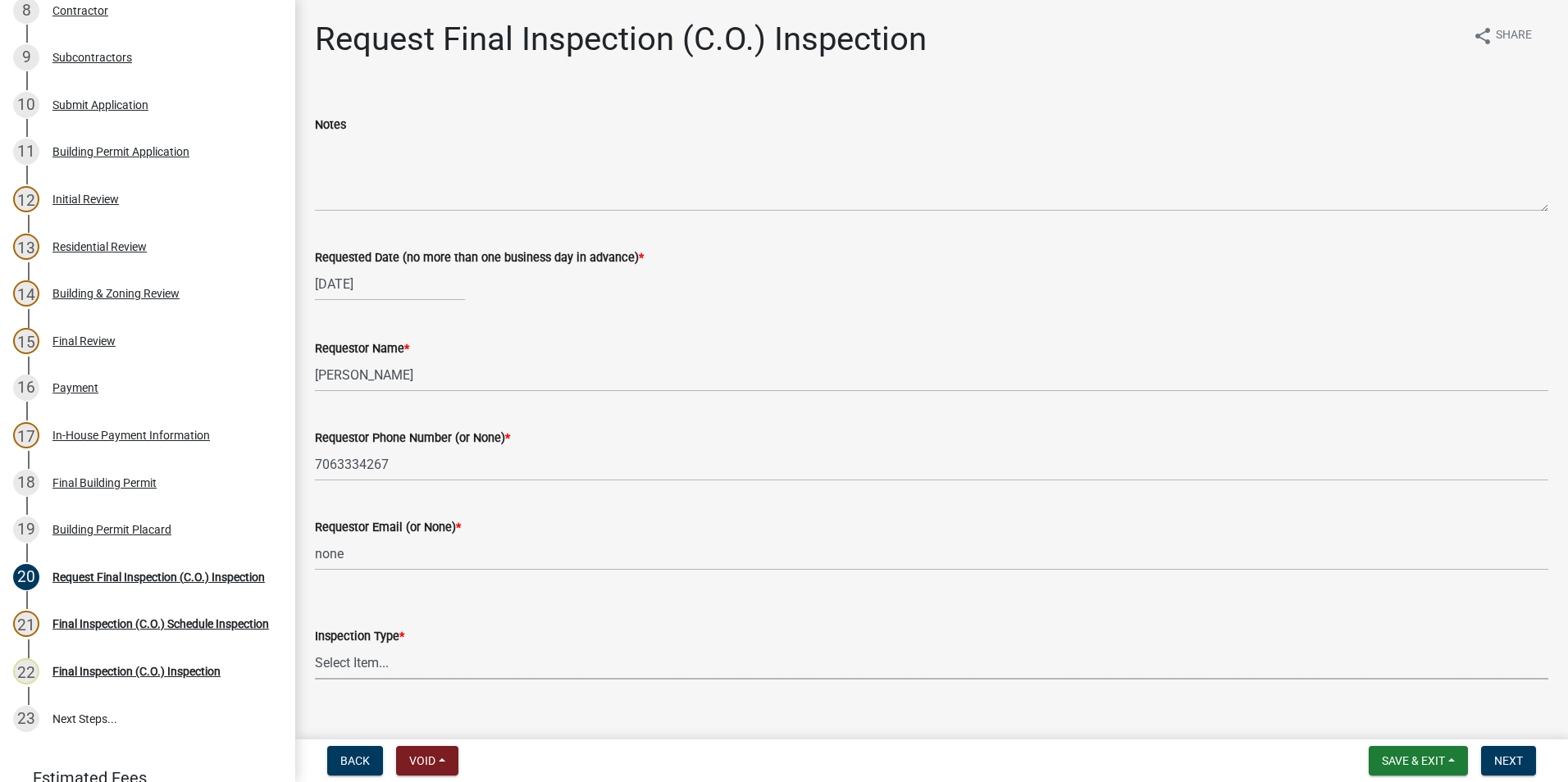
click at [436, 657] on select "Select Item... Final Inspection (C.O.)" at bounding box center [931, 663] width 1233 height 33
click at [315, 646] on select "Select Item... Final Inspection (C.O.)" at bounding box center [931, 663] width 1233 height 33
select select "6c928486-1faa-4d04-9598-905eebfdff84"
click at [1510, 762] on span "Next" at bounding box center [1508, 761] width 28 height 13
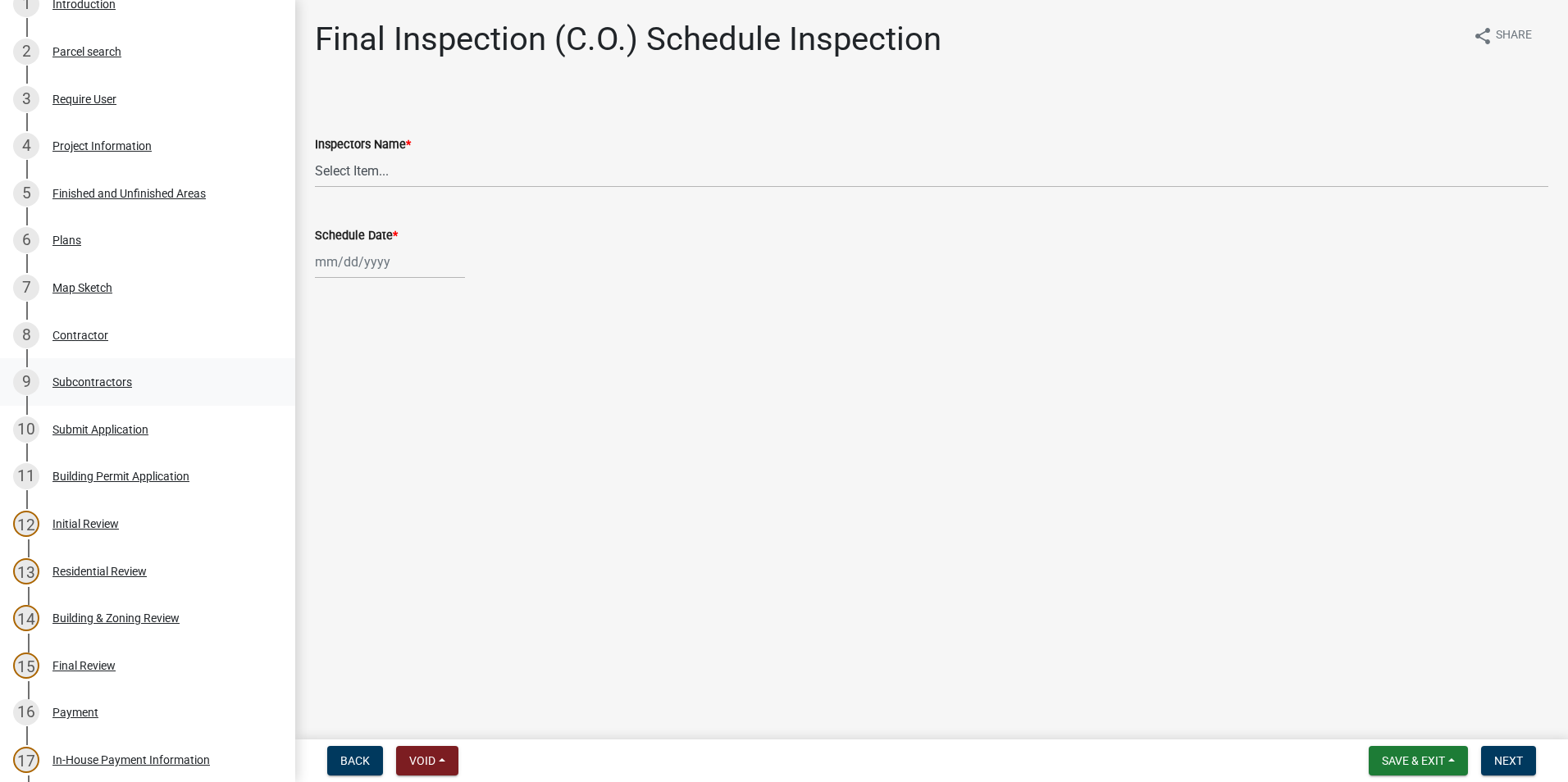
scroll to position [246, 0]
click at [403, 164] on select "Select Item... [PERSON_NAME] ([PERSON_NAME]) drichardson ([PERSON_NAME]) knorre…" at bounding box center [931, 171] width 1233 height 33
select select "a5a5a9dc-14a5-4192-801a-4b6ec73e6000"
click at [315, 154] on select "Select Item... [PERSON_NAME] ([PERSON_NAME]) drichardson ([PERSON_NAME]) knorre…" at bounding box center [931, 171] width 1233 height 33
click at [401, 248] on div at bounding box center [390, 262] width 150 height 33
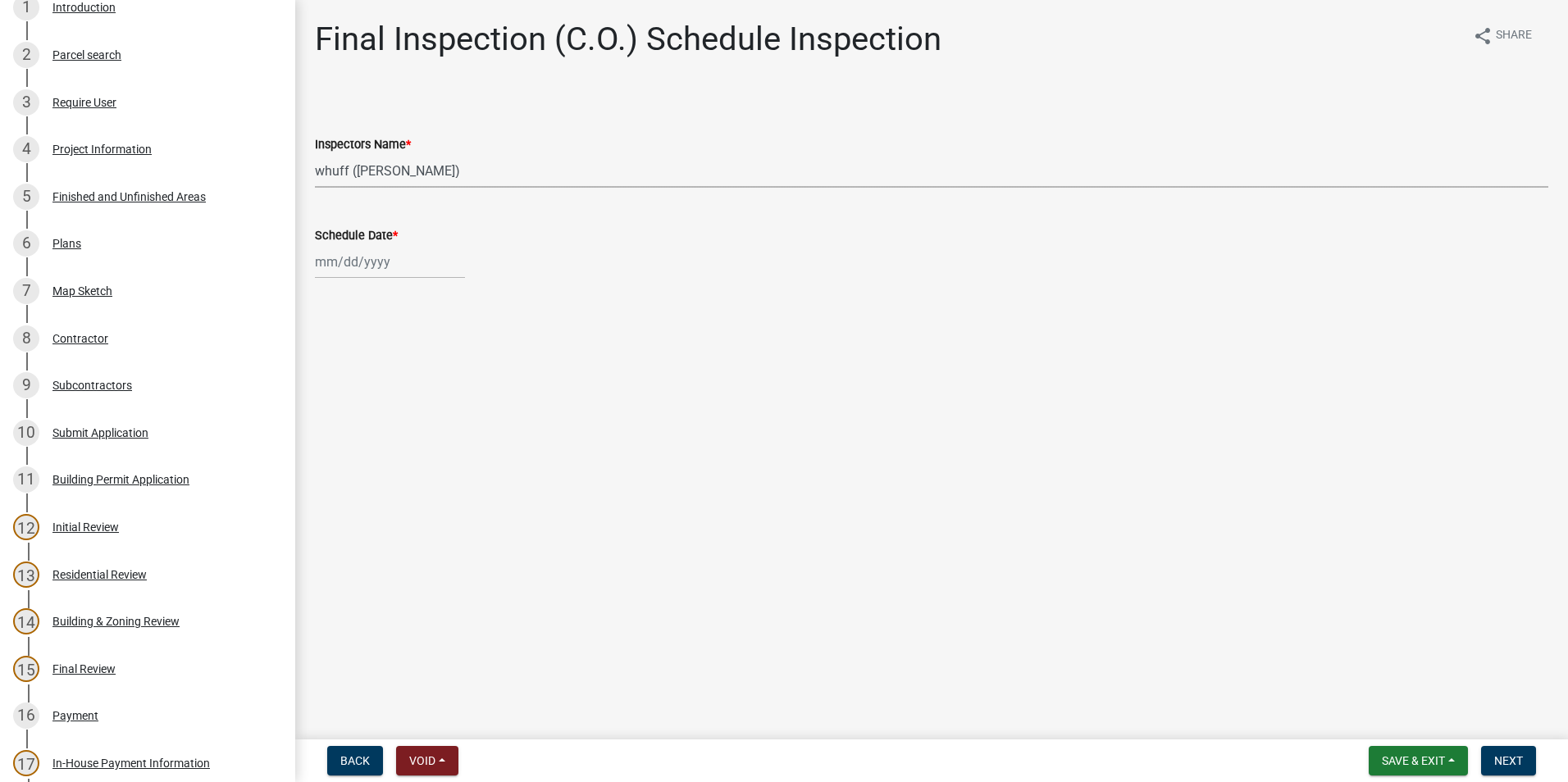
select select "9"
select select "2025"
click at [412, 399] on div "18" at bounding box center [409, 401] width 26 height 26
type input "[DATE]"
click at [1519, 750] on button "Next" at bounding box center [1508, 760] width 55 height 29
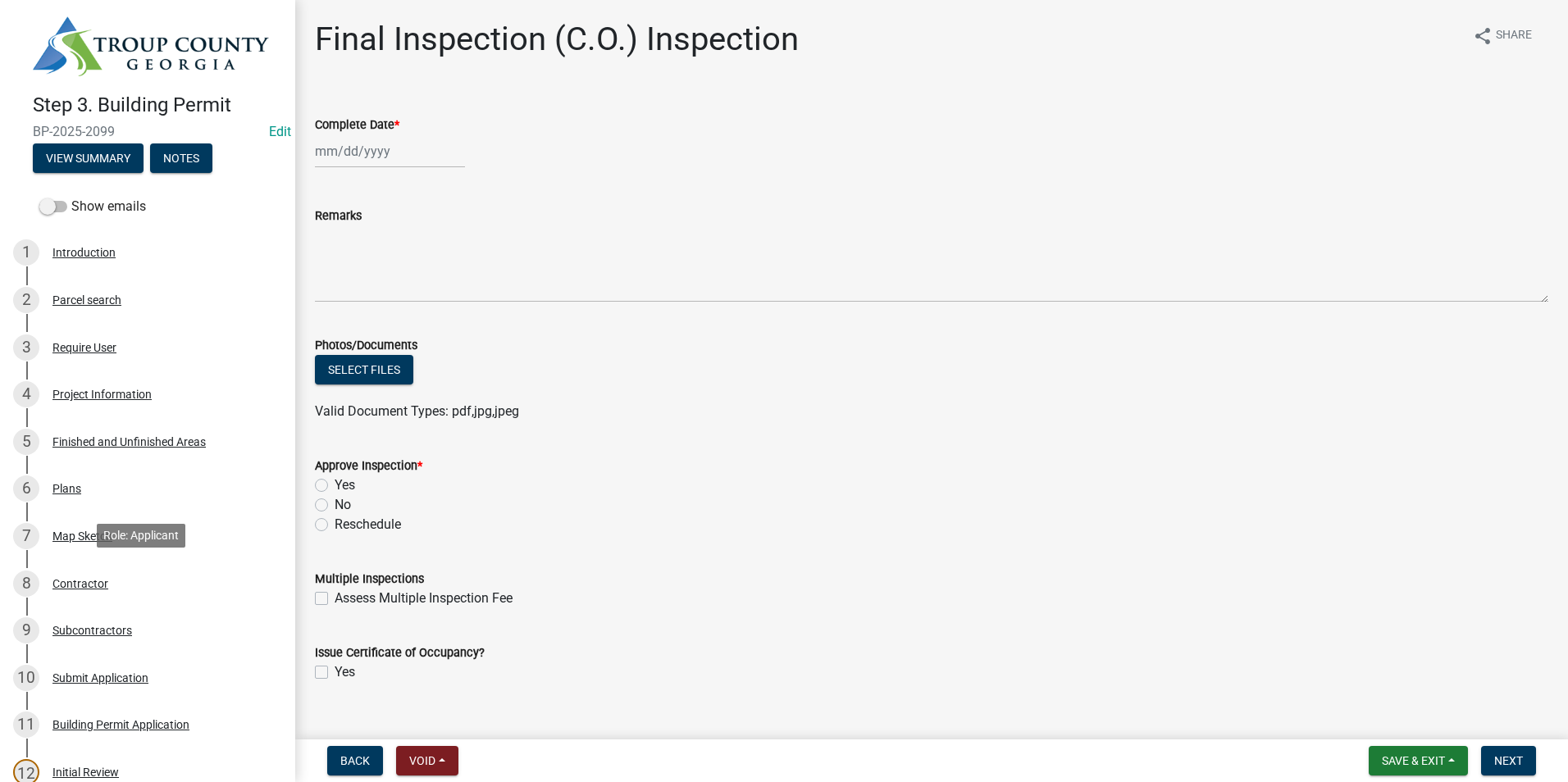
scroll to position [0, 0]
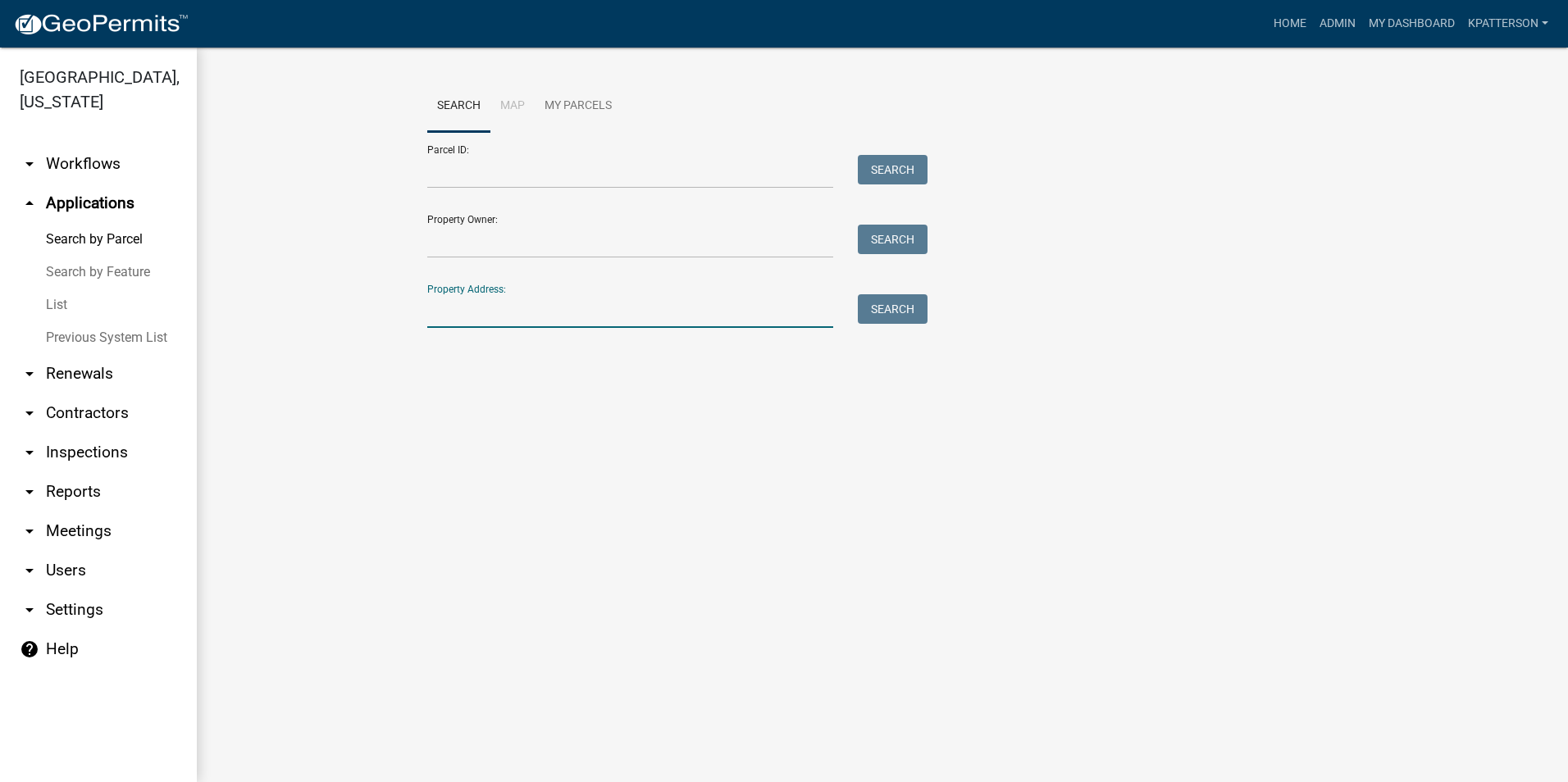
paste input "[STREET_ADDRESS]"
click at [452, 310] on input "251 DEERFIELD RD" at bounding box center [629, 311] width 406 height 33
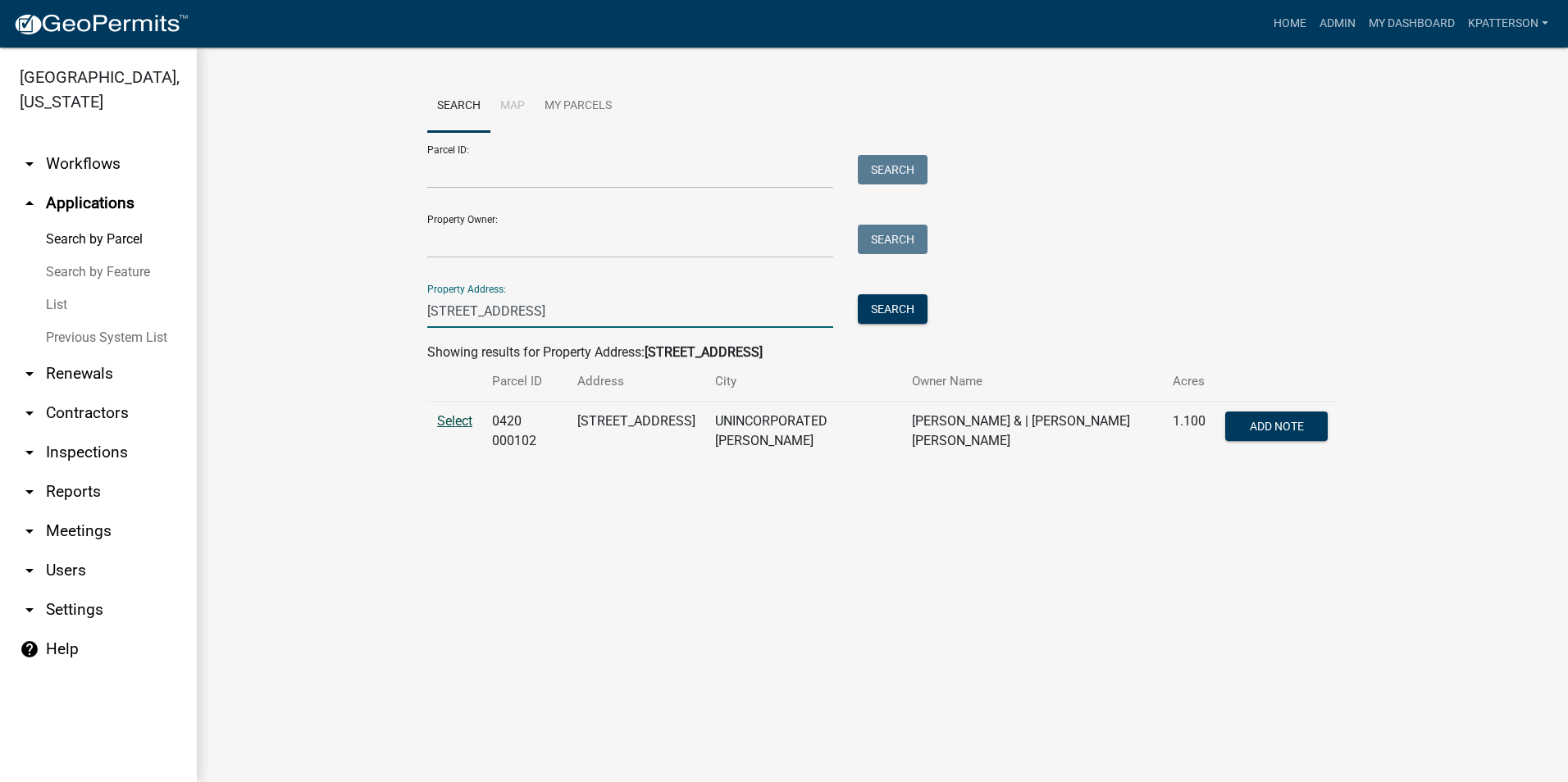
type input "251 DEERFIELD RD"
click at [451, 420] on span "Select" at bounding box center [454, 421] width 35 height 16
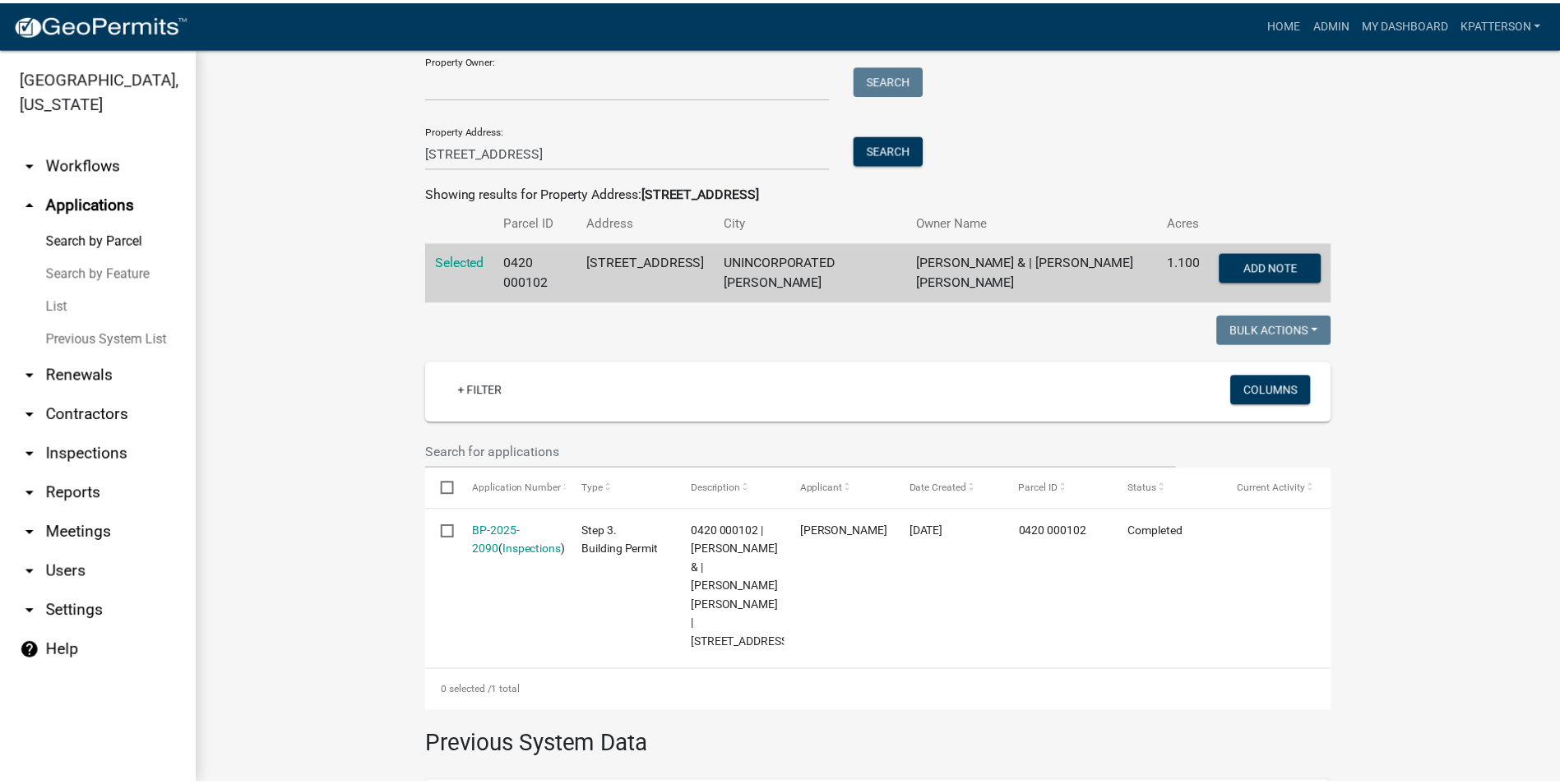
scroll to position [165, 0]
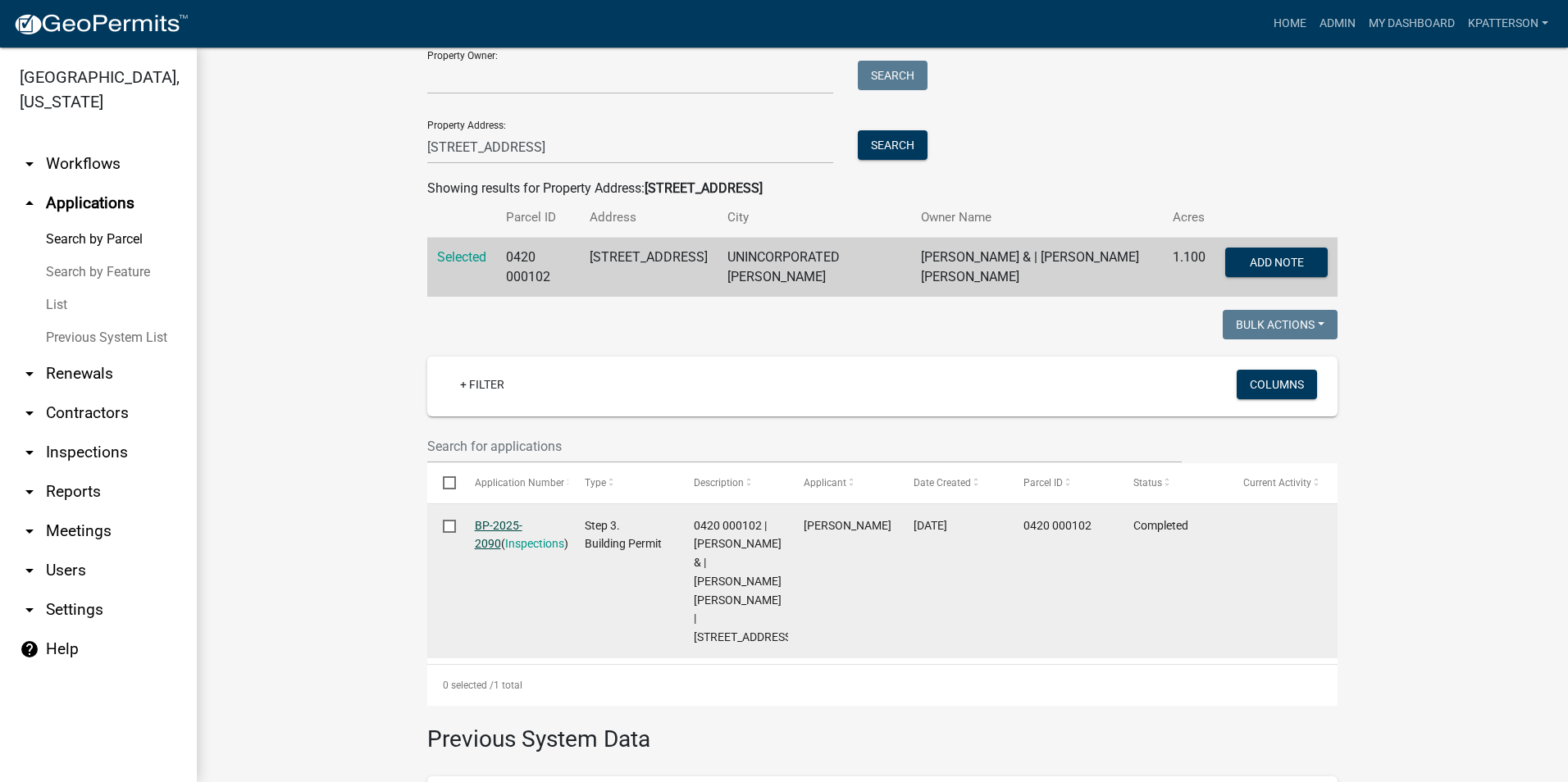
click at [498, 522] on link "BP-2025-2090" at bounding box center [498, 535] width 48 height 32
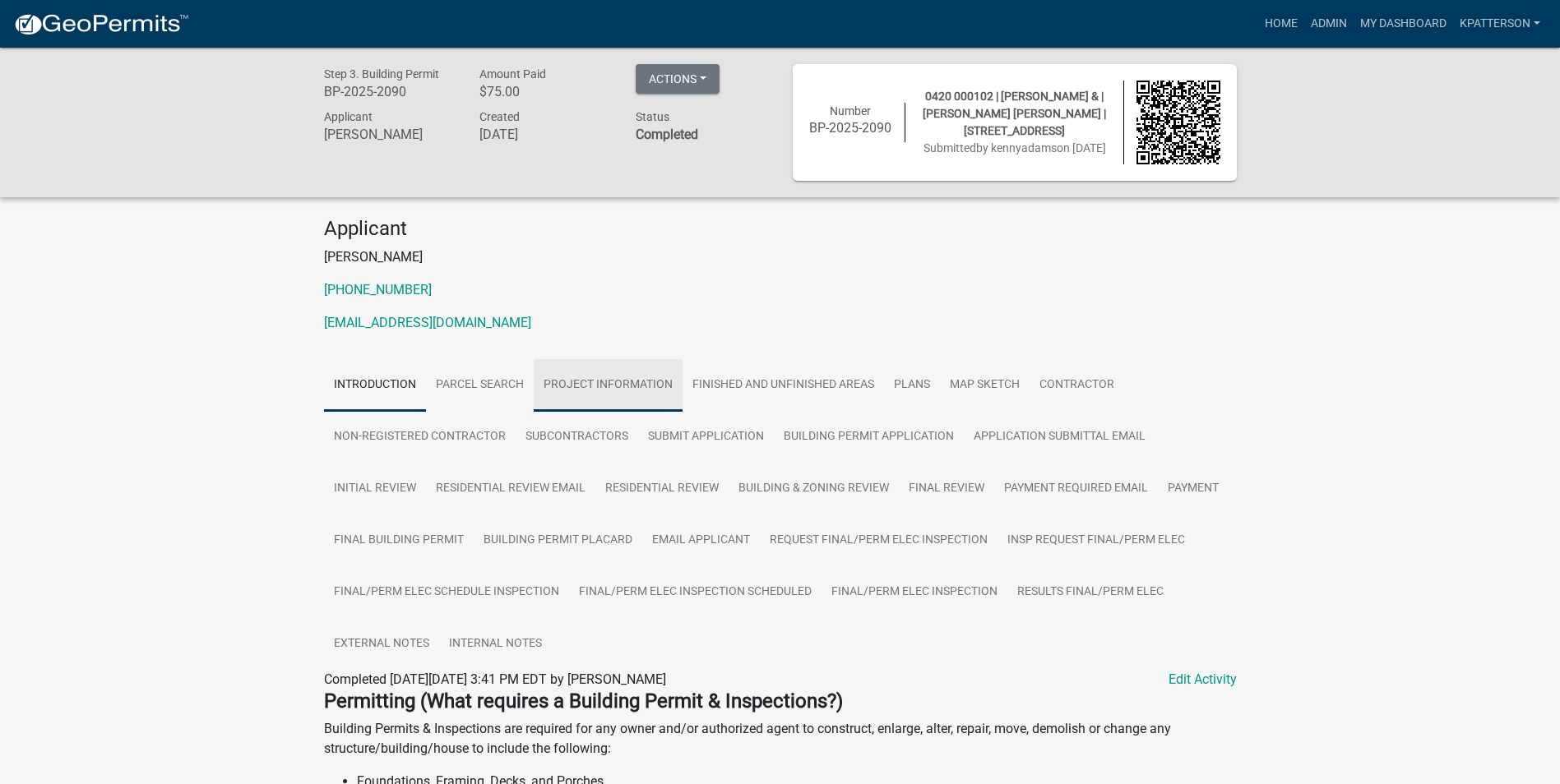
click at [658, 377] on link "Project Information" at bounding box center [608, 385] width 149 height 53
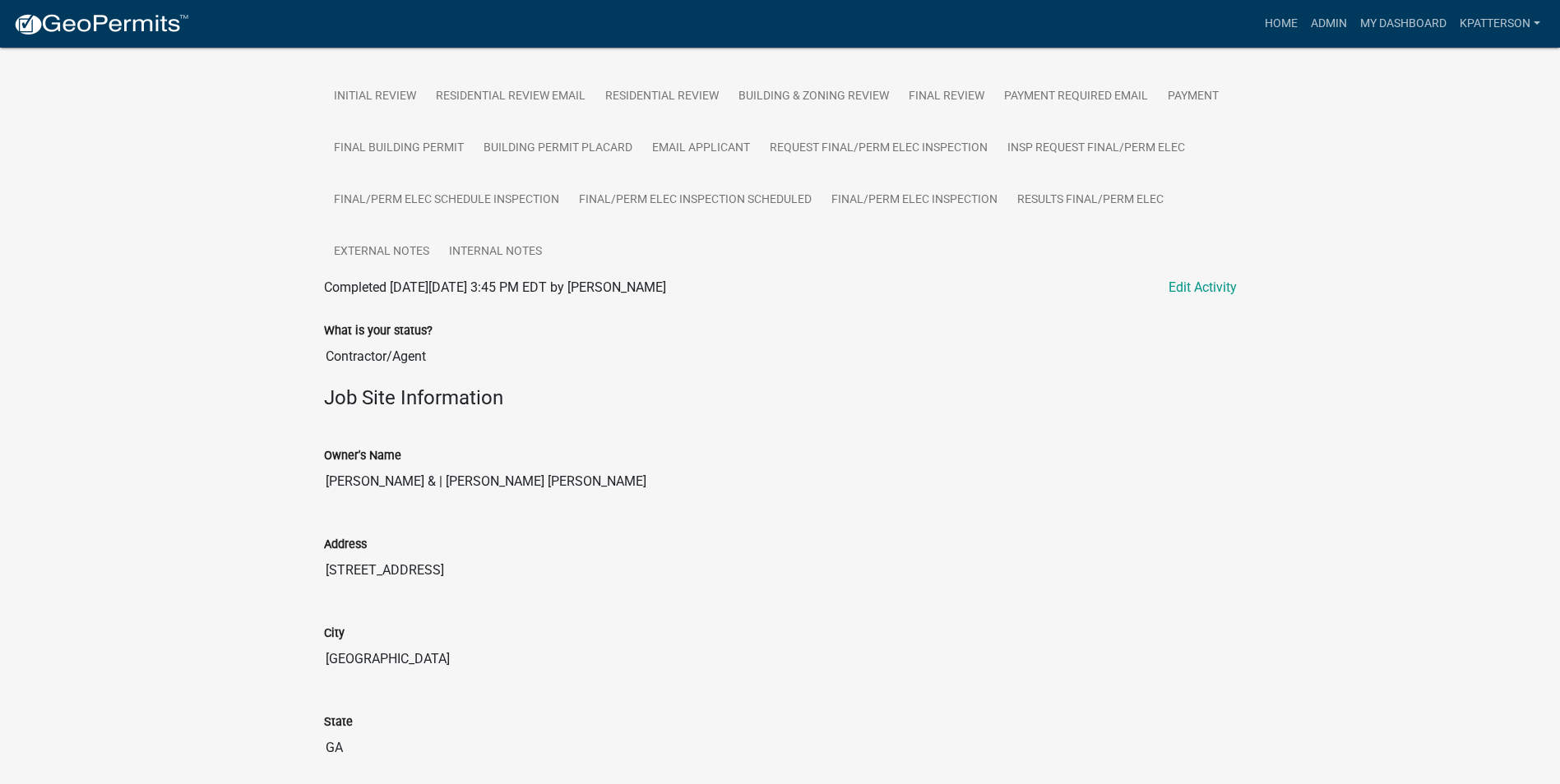
scroll to position [411, 0]
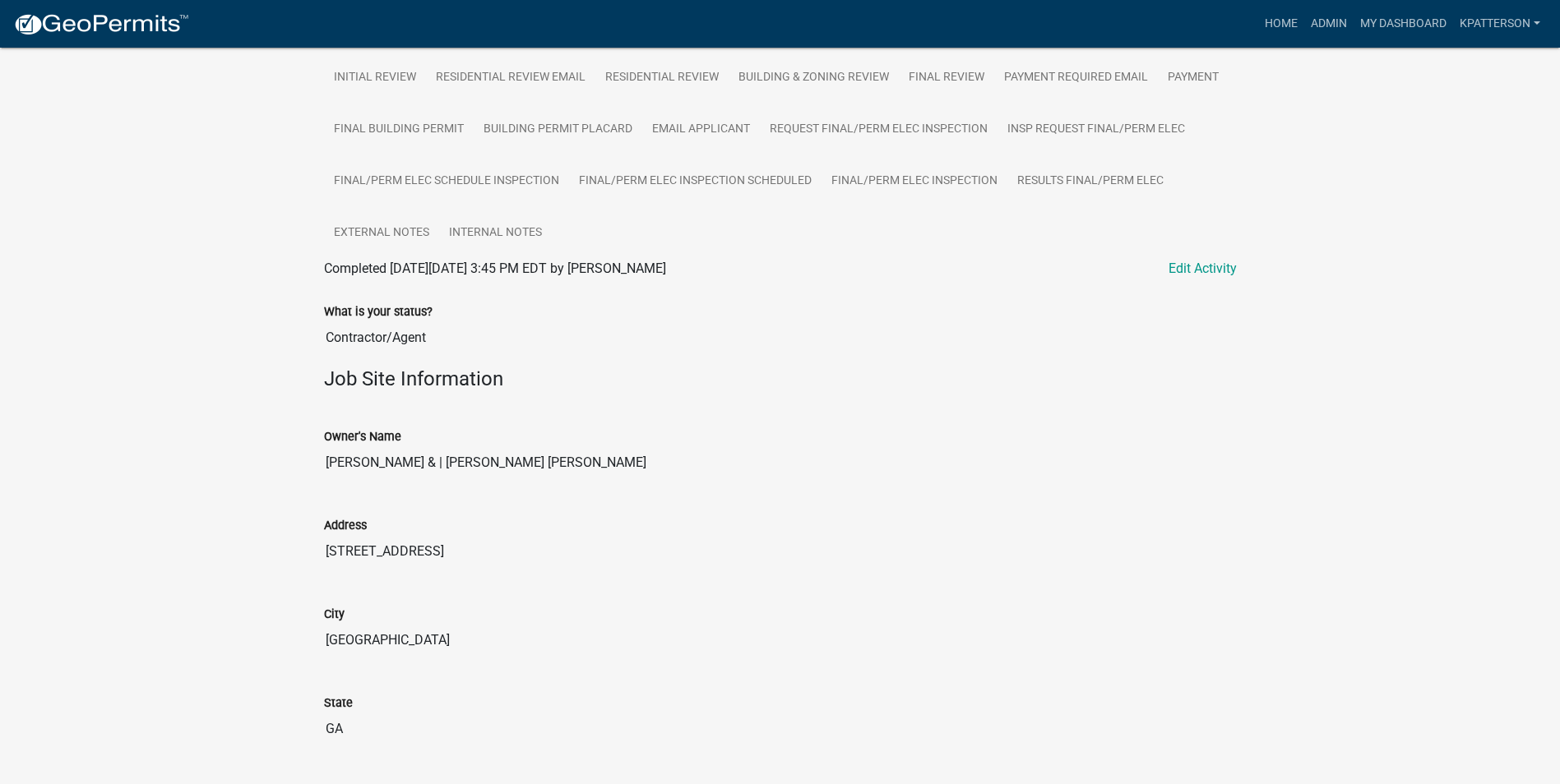
drag, startPoint x: 576, startPoint y: 466, endPoint x: 665, endPoint y: 468, distance: 89.0
click at [665, 468] on input "ARRINGTON SYLVIA S & | MICHAEL DAVID WILLIAMS" at bounding box center [781, 462] width 913 height 33
drag, startPoint x: 665, startPoint y: 468, endPoint x: 616, endPoint y: 466, distance: 49.0
click at [572, 469] on input "ARRINGTON SYLVIA S & | MICHAEL DAVID WILLIAMS" at bounding box center [781, 462] width 913 height 33
drag, startPoint x: 571, startPoint y: 467, endPoint x: 473, endPoint y: 483, distance: 99.3
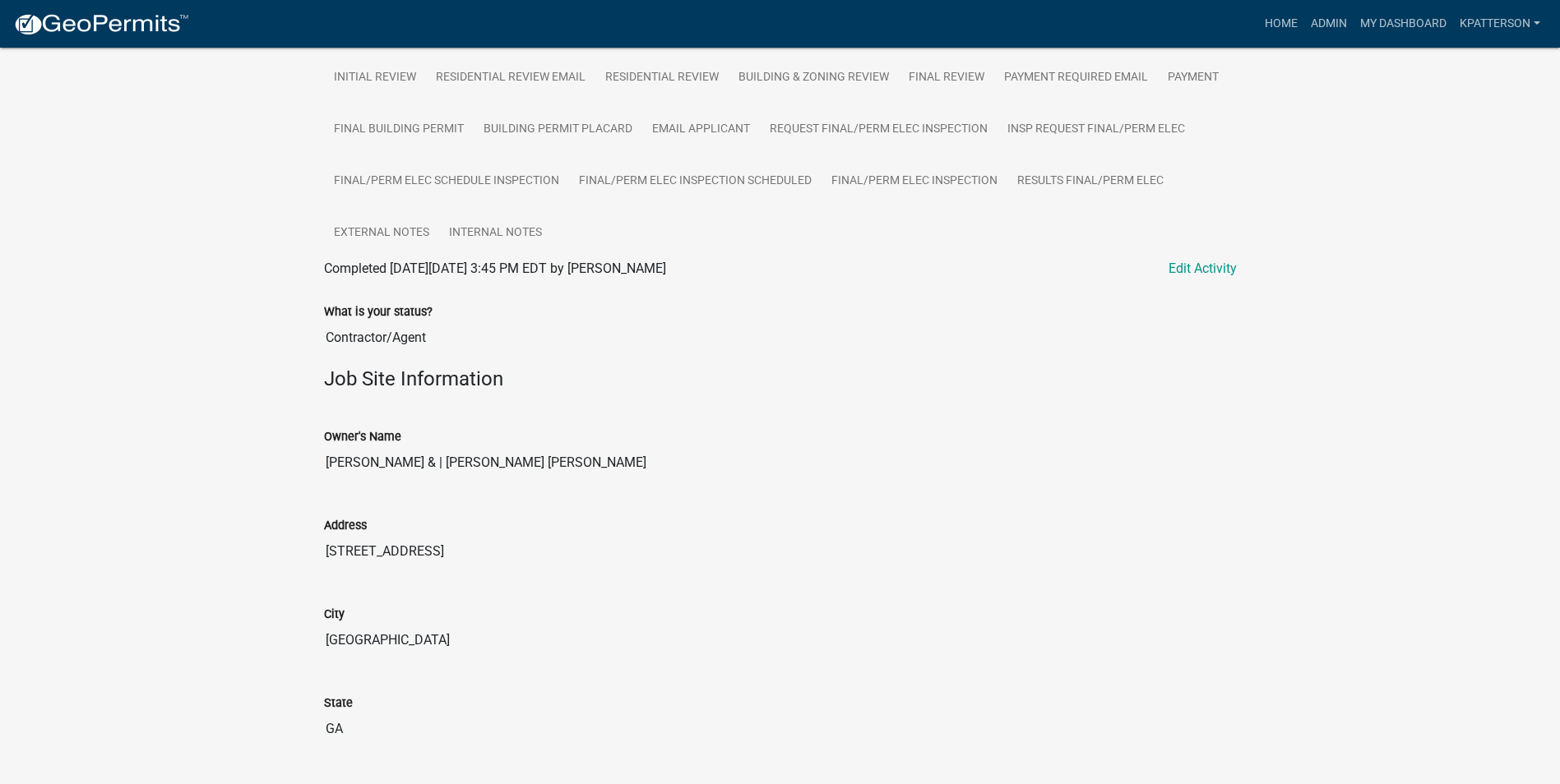
click at [473, 483] on div "Owner's Name ARRINGTON SYLVIA S & | MICHAEL DAVID WILLIAMS" at bounding box center [780, 448] width 937 height 89
click at [534, 465] on input "ARRINGTON SYLVIA S & | MICHAEL DAVID WILLIAMS" at bounding box center [781, 462] width 913 height 33
drag, startPoint x: 436, startPoint y: 555, endPoint x: 303, endPoint y: 562, distance: 133.2
drag, startPoint x: 303, startPoint y: 562, endPoint x: 405, endPoint y: 552, distance: 102.5
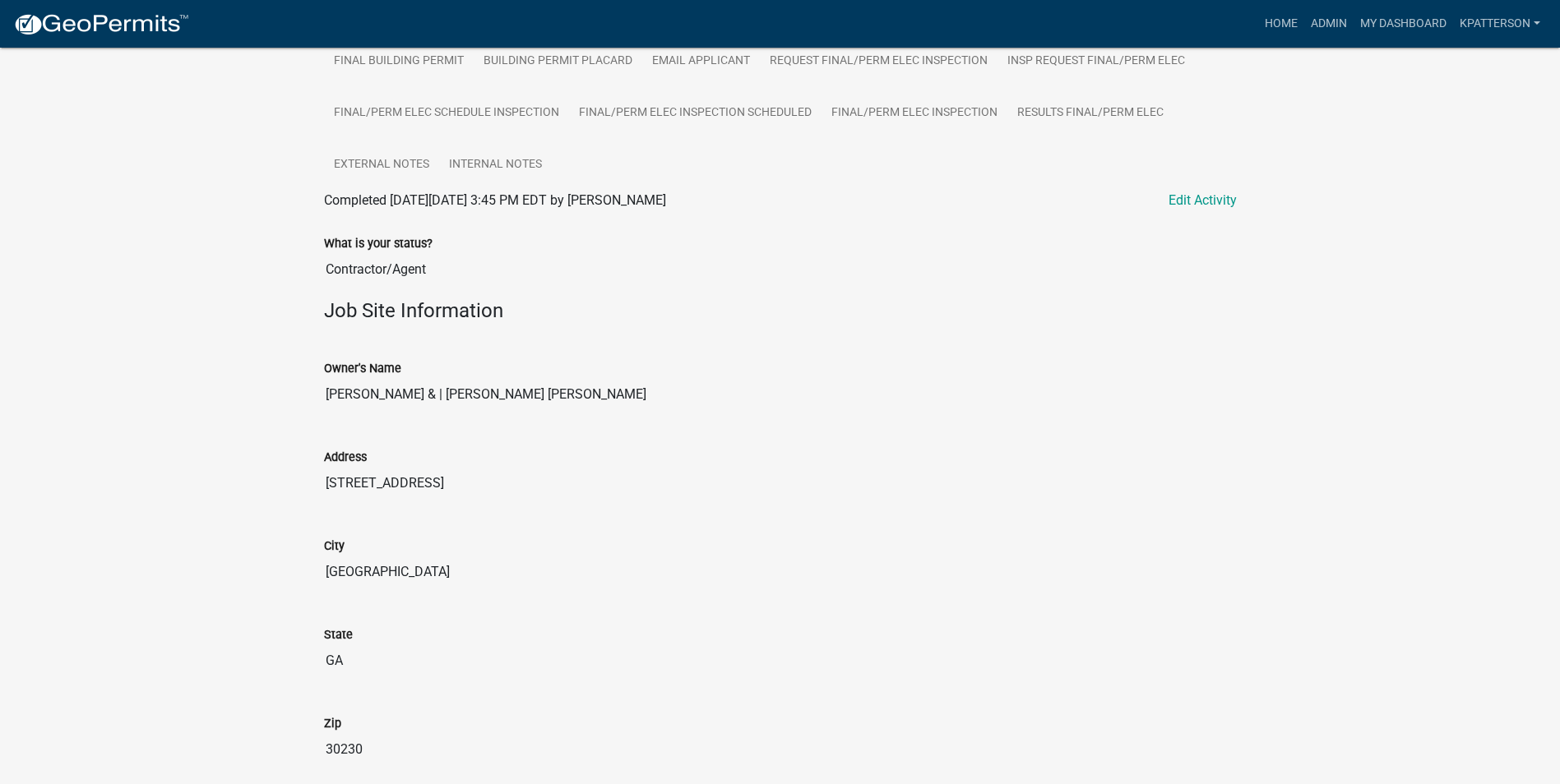
scroll to position [740, 0]
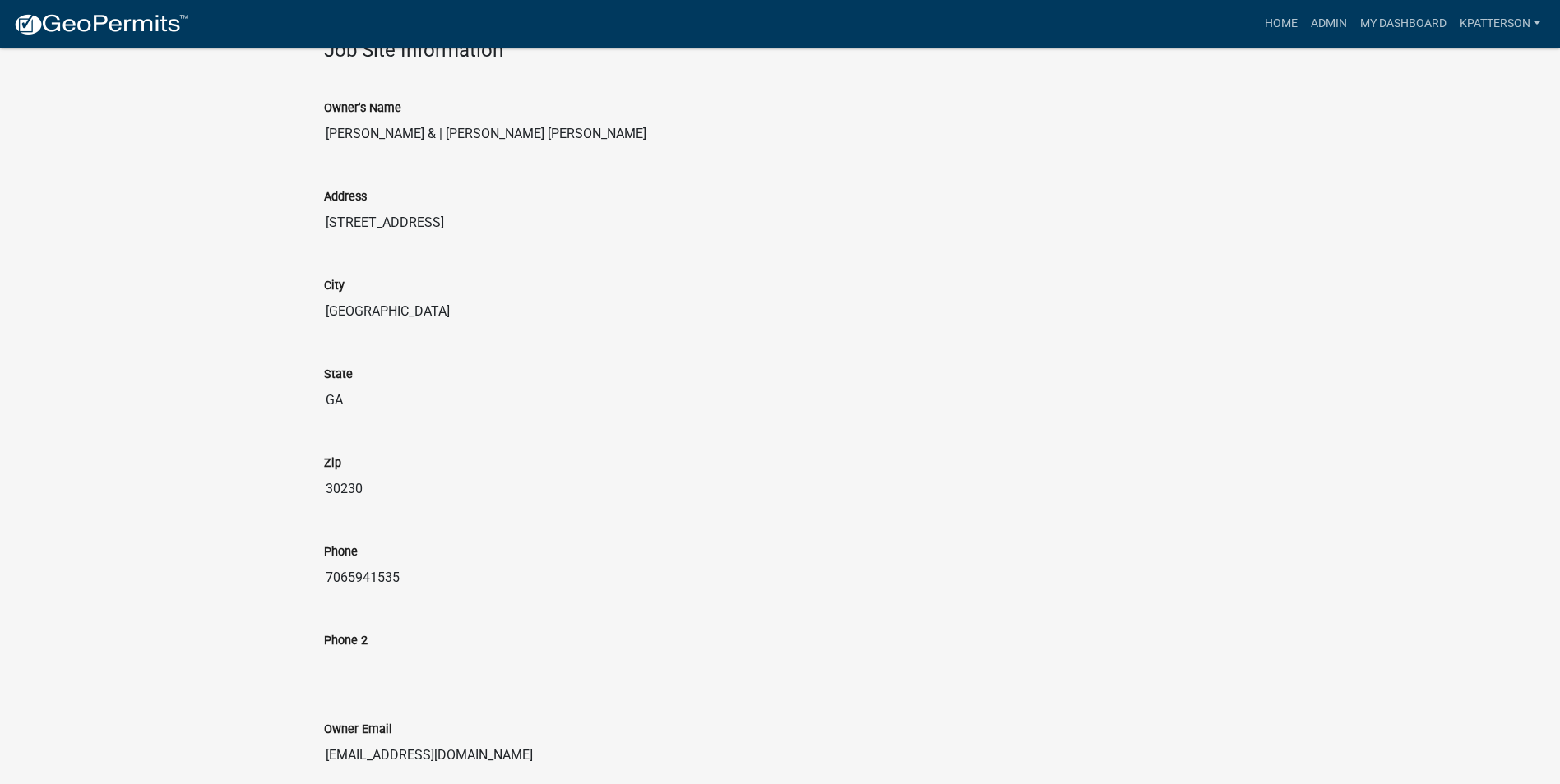
drag, startPoint x: 396, startPoint y: 584, endPoint x: 279, endPoint y: 585, distance: 117.0
click at [279, 585] on div "Step 3. Building Permit BP-2025-2090 Amount Paid $75.00 Actions View receipt Pr…" at bounding box center [780, 554] width 1560 height 2493
drag, startPoint x: 279, startPoint y: 585, endPoint x: 369, endPoint y: 579, distance: 90.2
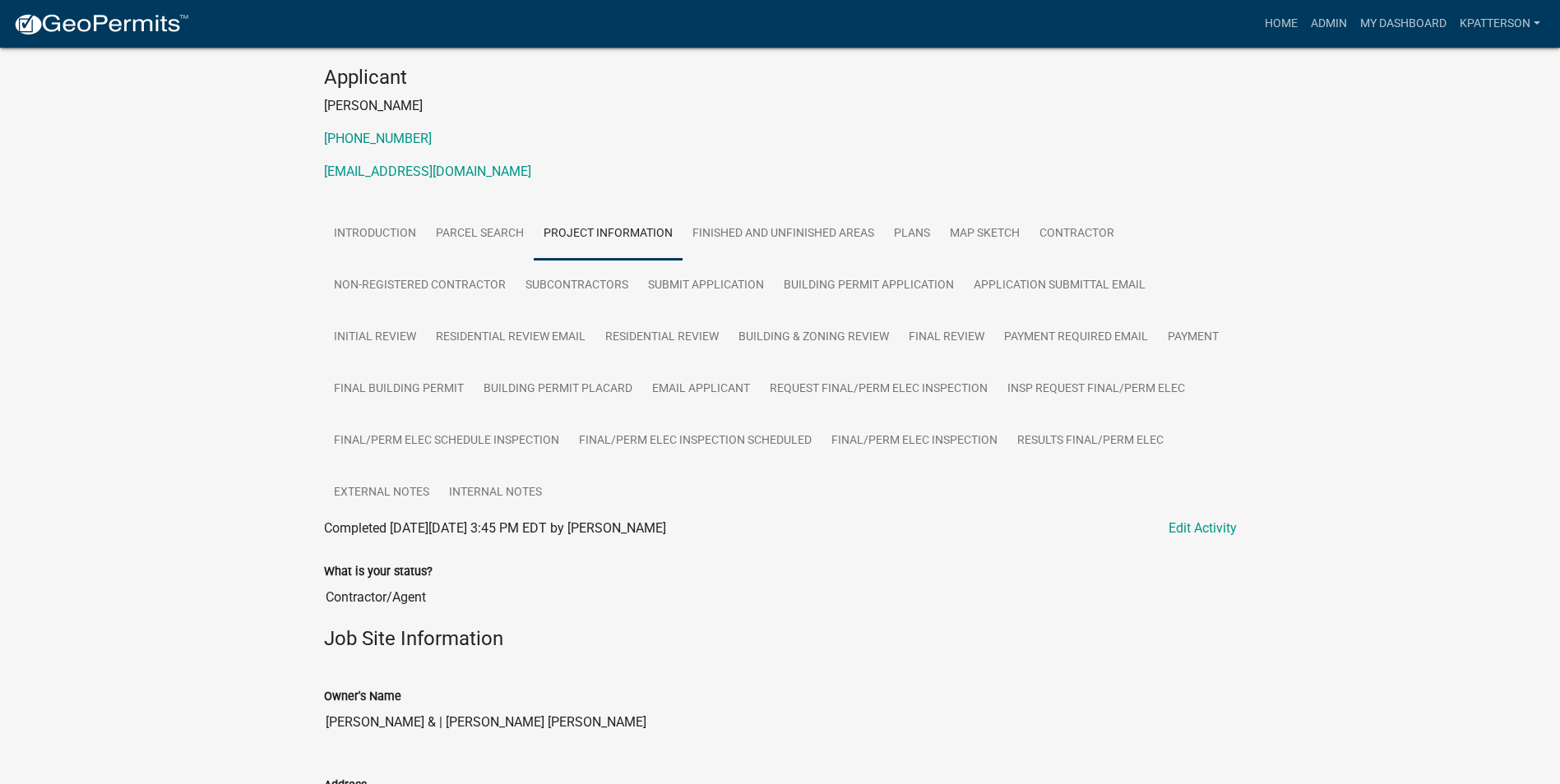
scroll to position [165, 0]
